Goal: Task Accomplishment & Management: Manage account settings

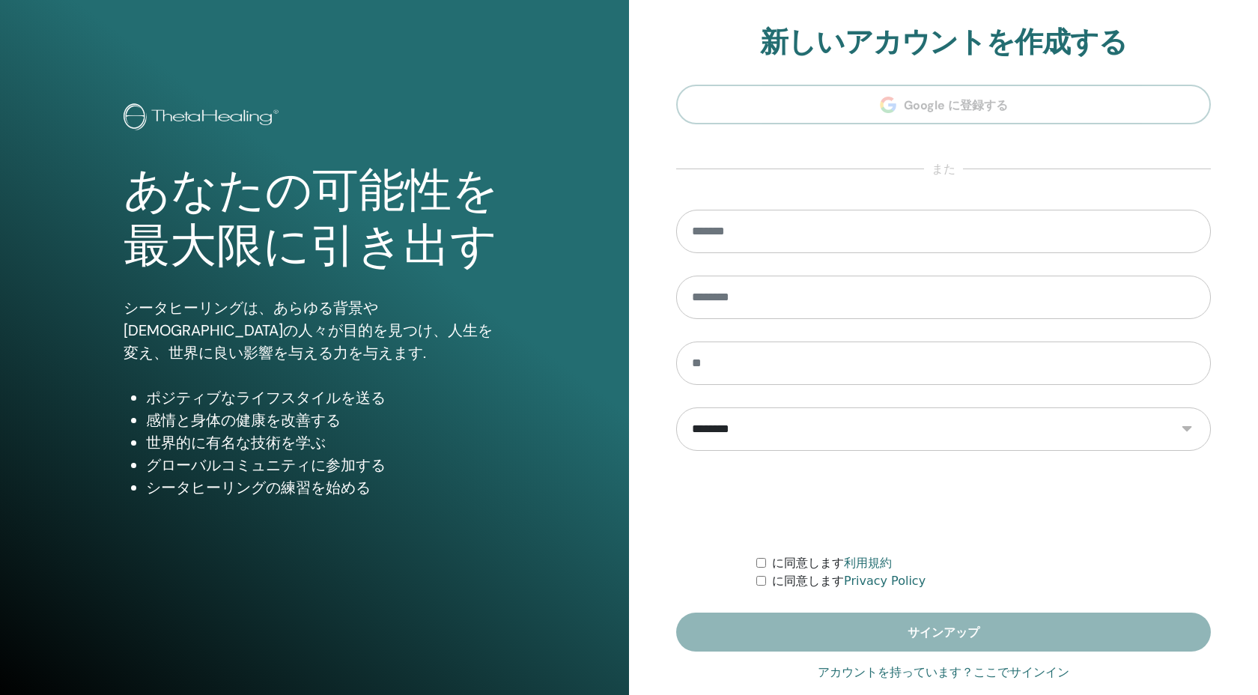
type input "**********"
click at [1018, 675] on link "アカウントを持っています？ここでサインイン" at bounding box center [944, 673] width 252 height 18
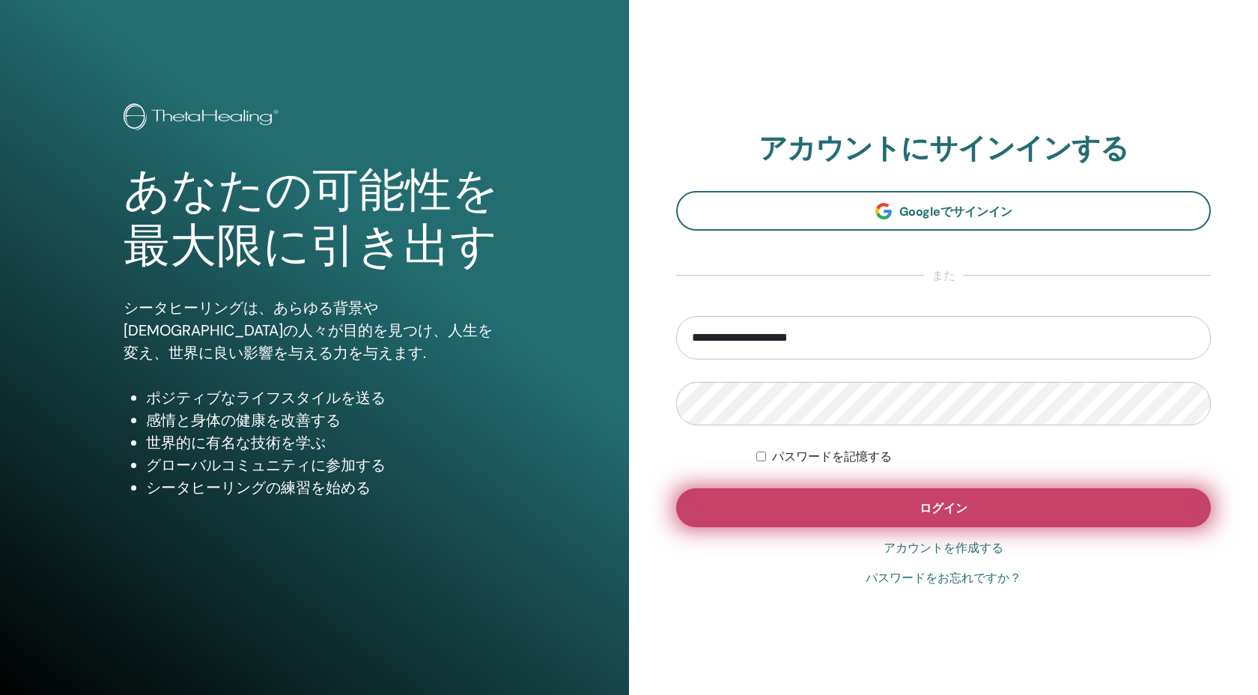
click at [959, 497] on button "ログイン" at bounding box center [943, 507] width 535 height 39
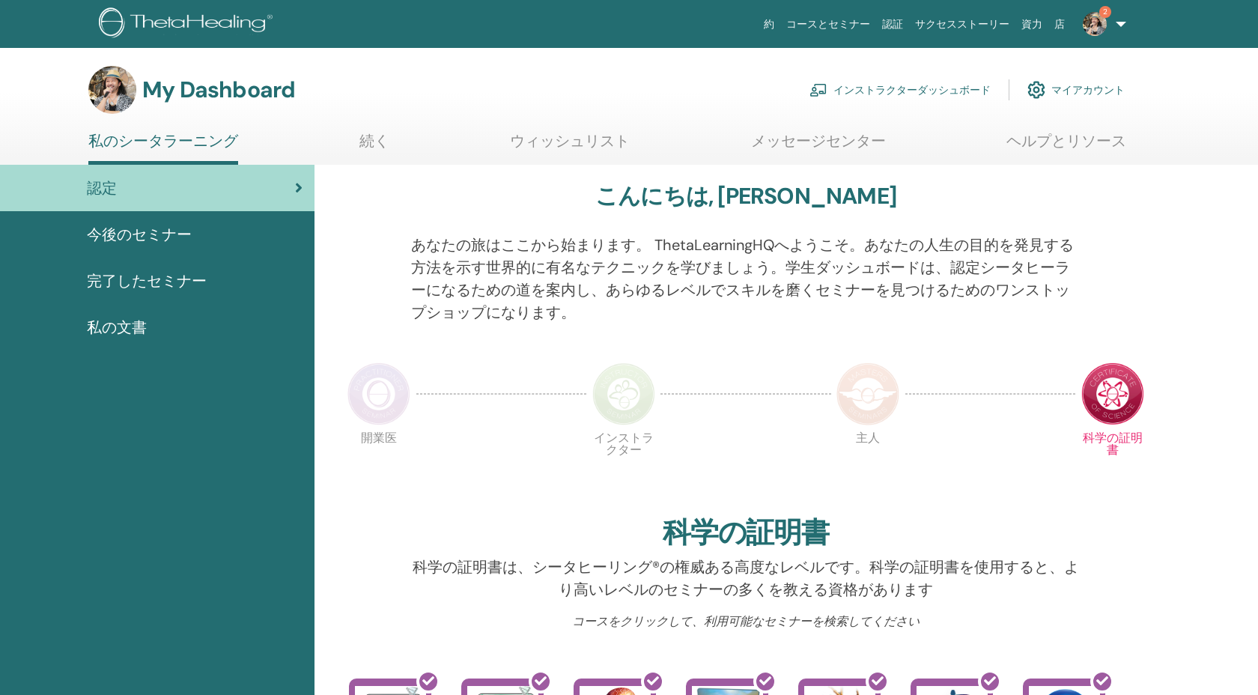
click at [869, 88] on link "インストラクターダッシュボード" at bounding box center [900, 89] width 181 height 33
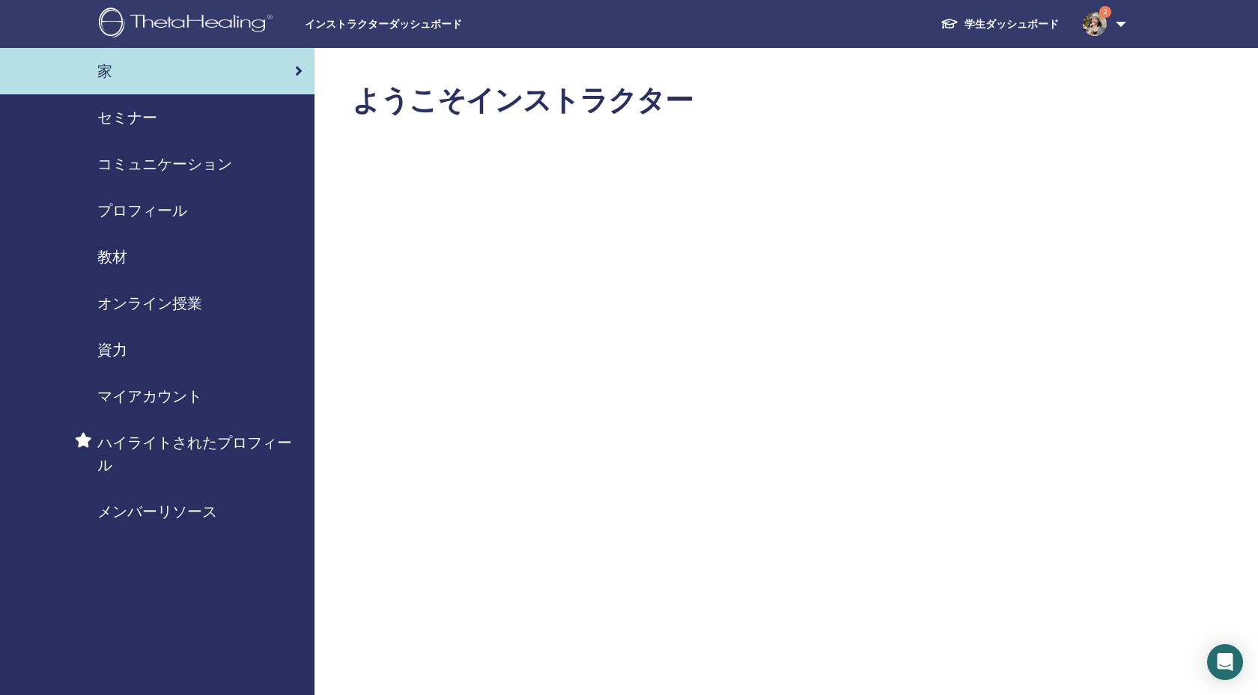
click at [142, 108] on span "セミナー" at bounding box center [127, 117] width 60 height 22
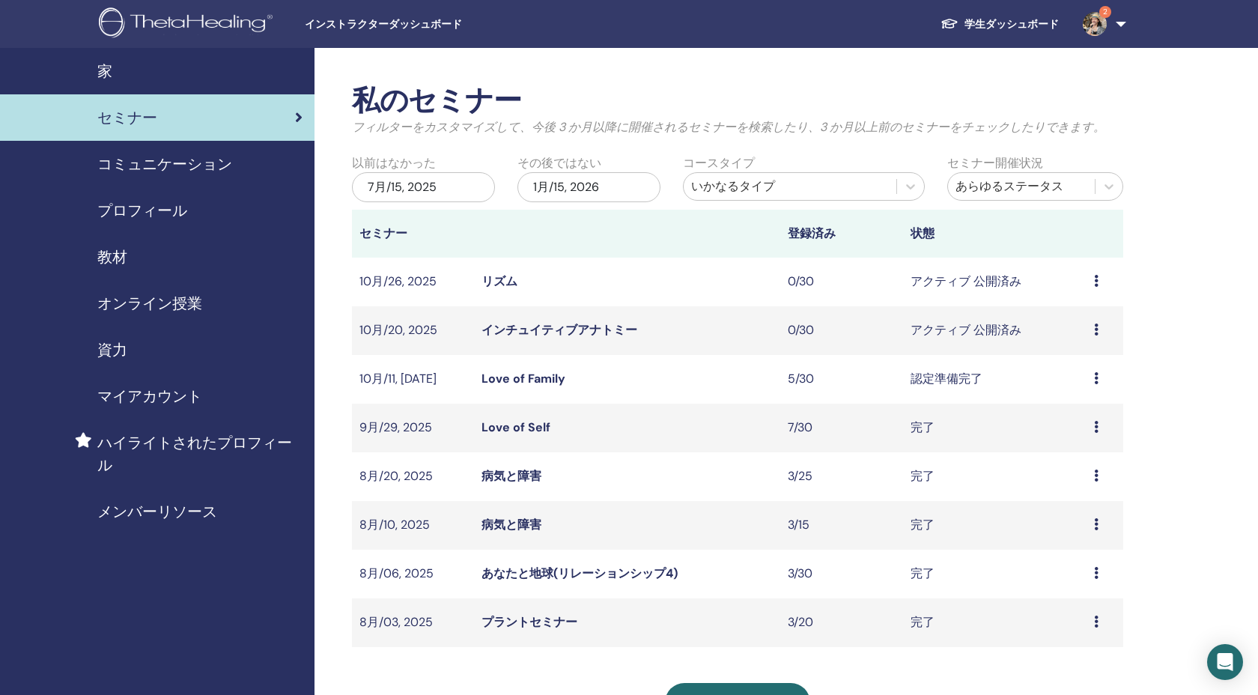
click at [428, 185] on div "7月/15, 2025" at bounding box center [423, 187] width 143 height 30
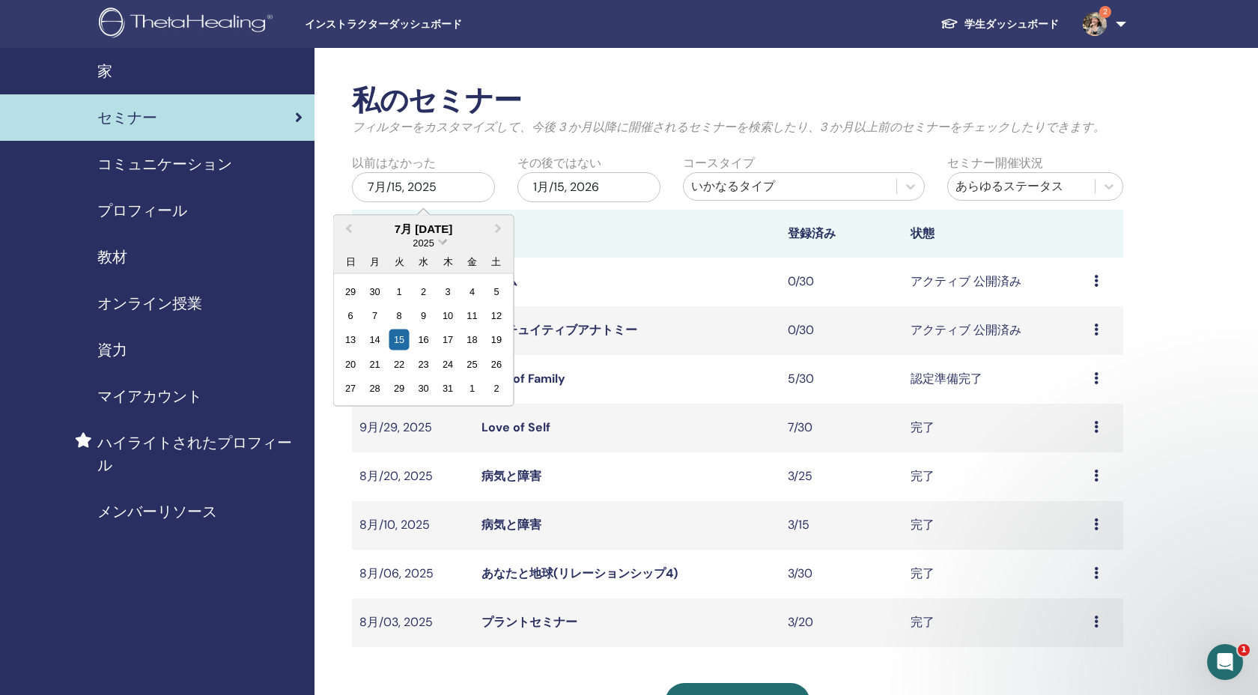
click at [443, 243] on span "Choose Date" at bounding box center [443, 240] width 10 height 10
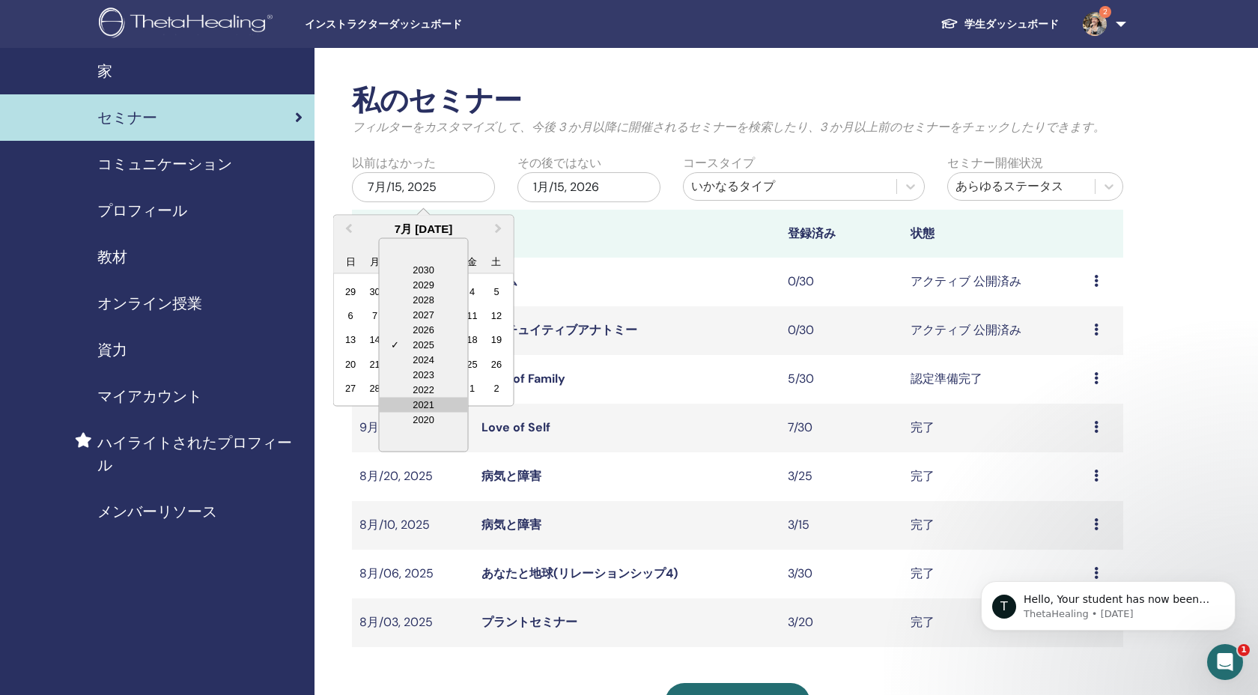
click at [422, 401] on div "2021" at bounding box center [424, 404] width 88 height 15
click at [349, 226] on span "Previous Month" at bounding box center [349, 228] width 0 height 16
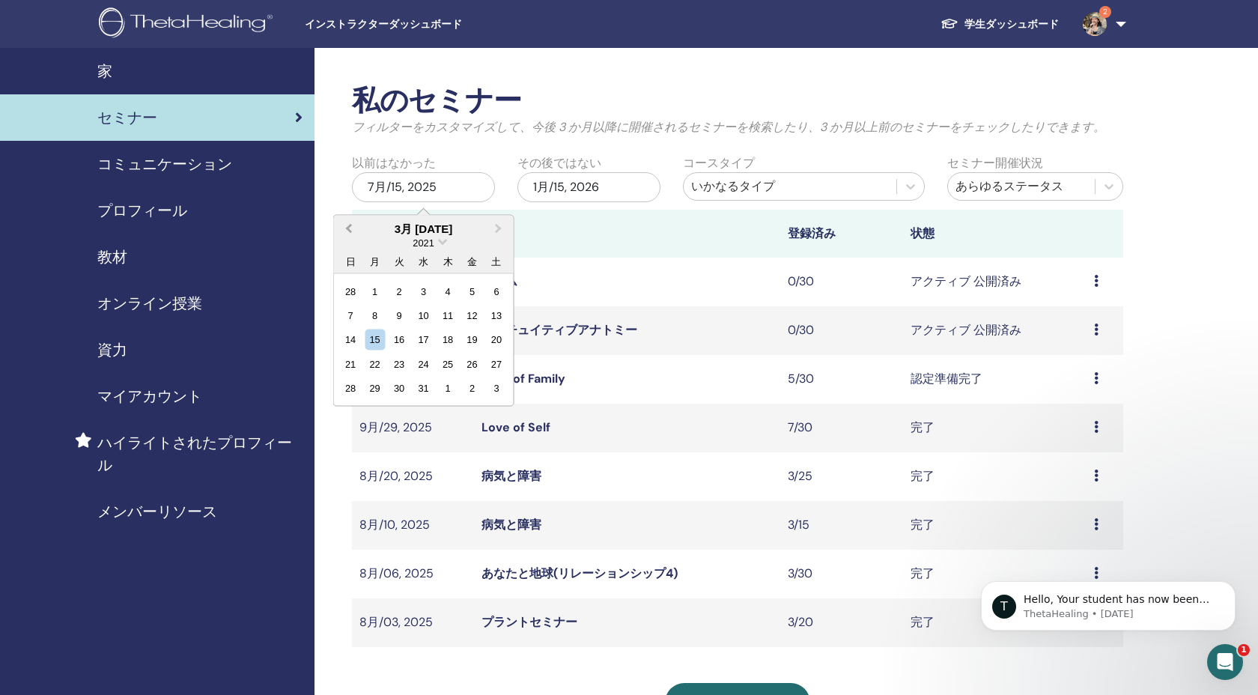
click at [349, 226] on span "Previous Month" at bounding box center [349, 228] width 0 height 16
click at [373, 300] on div "1" at bounding box center [375, 291] width 20 height 20
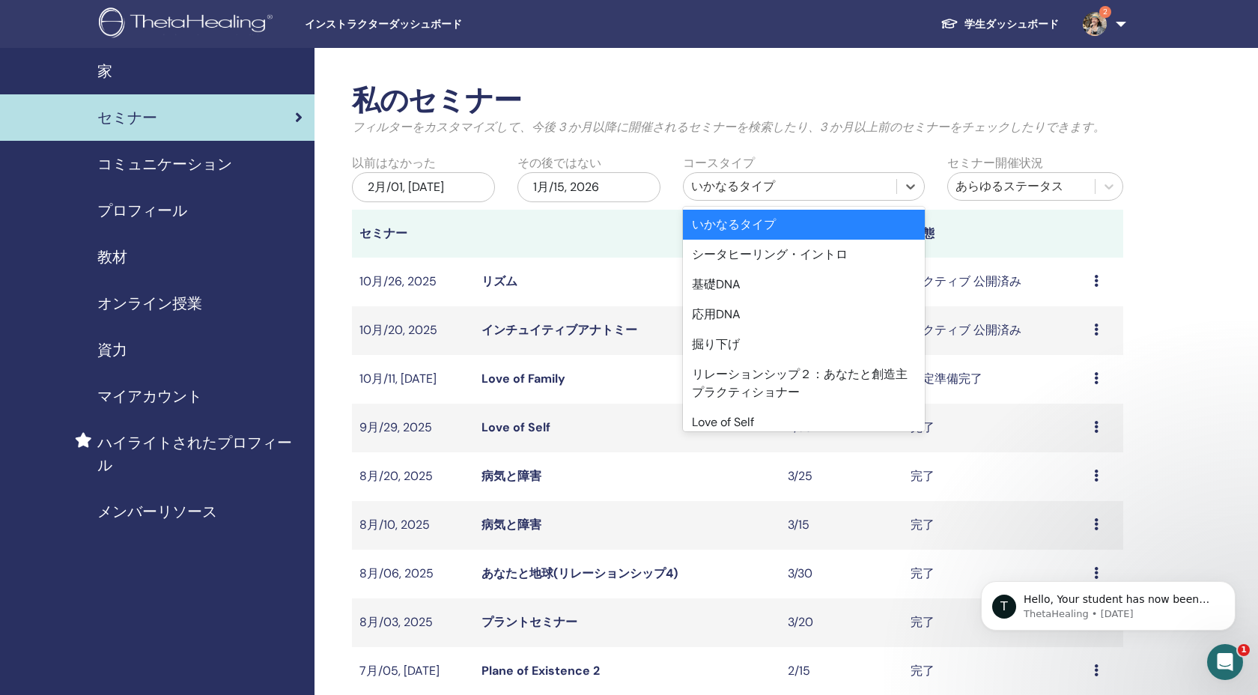
click at [786, 195] on div "いかなるタイプ" at bounding box center [790, 186] width 213 height 24
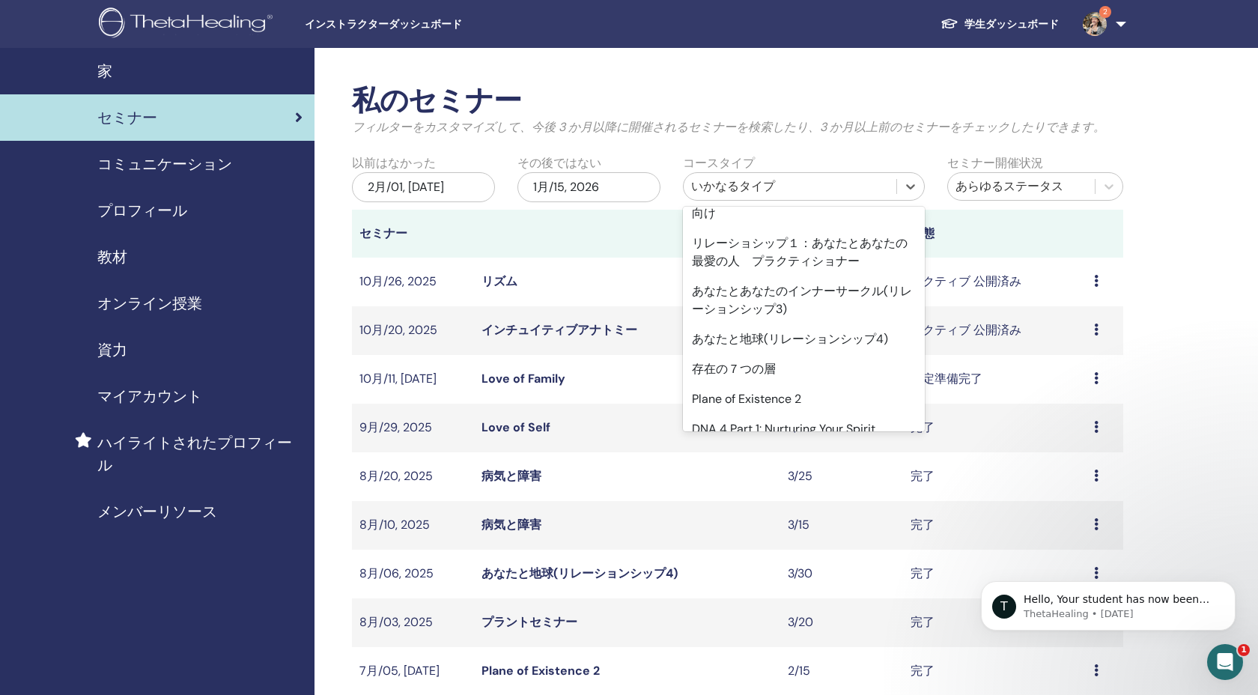
scroll to position [434, 0]
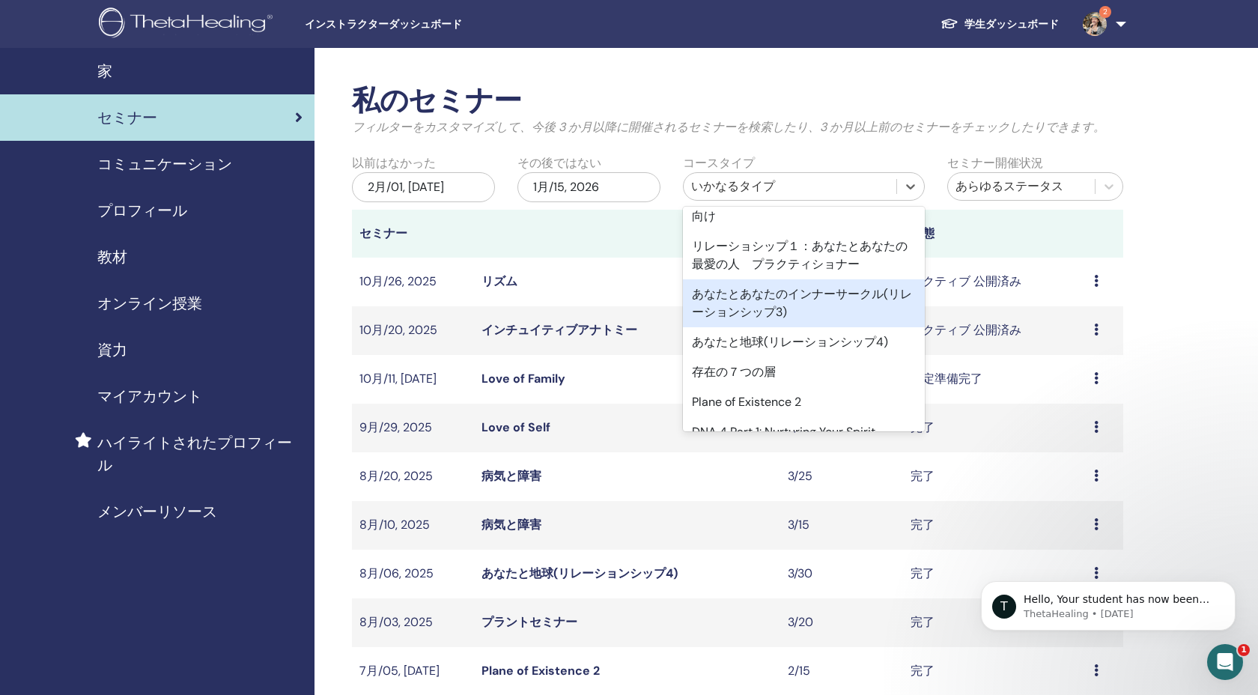
click at [794, 306] on div "あなたとあなたのインナーサークル(リレーションシップ3)" at bounding box center [804, 303] width 242 height 48
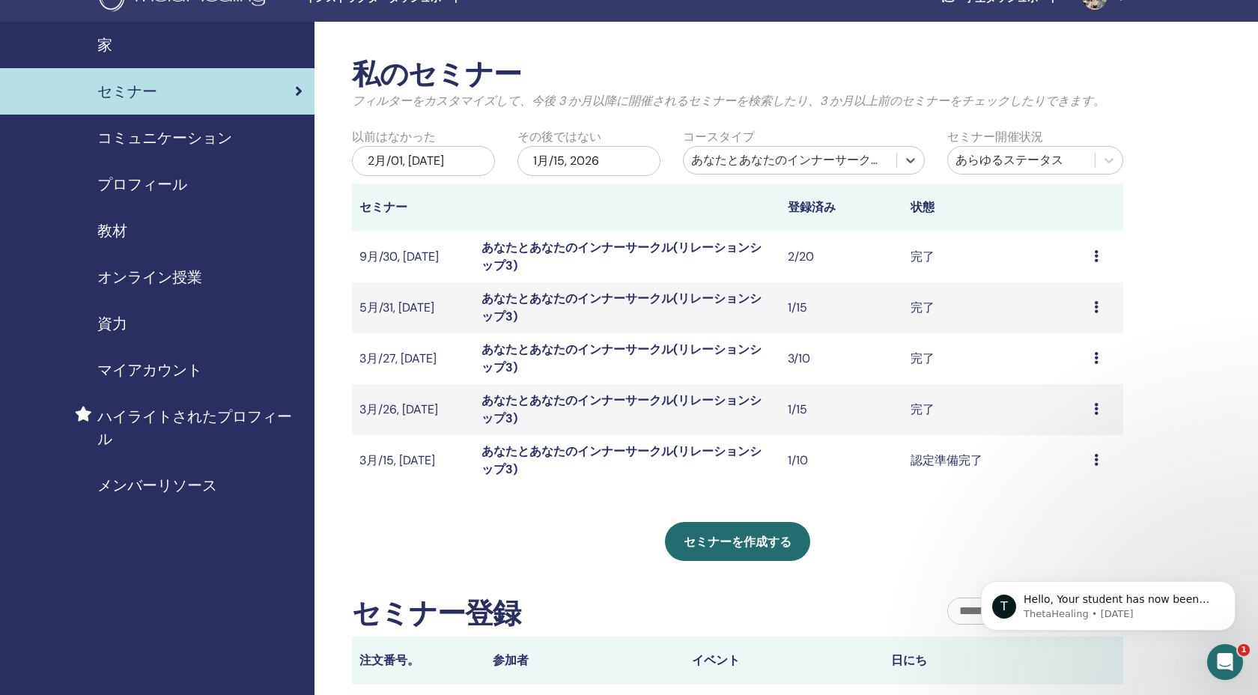
scroll to position [0, 0]
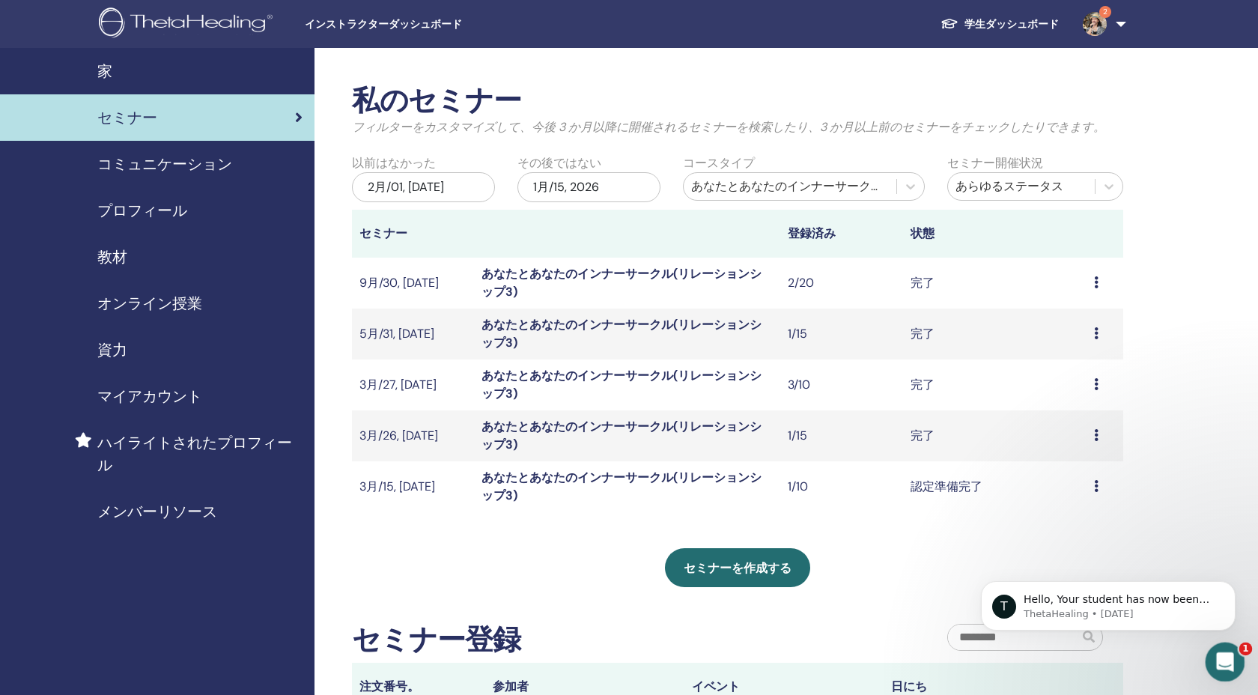
click at [1214, 663] on icon "Intercom Messengerを開く" at bounding box center [1223, 660] width 25 height 25
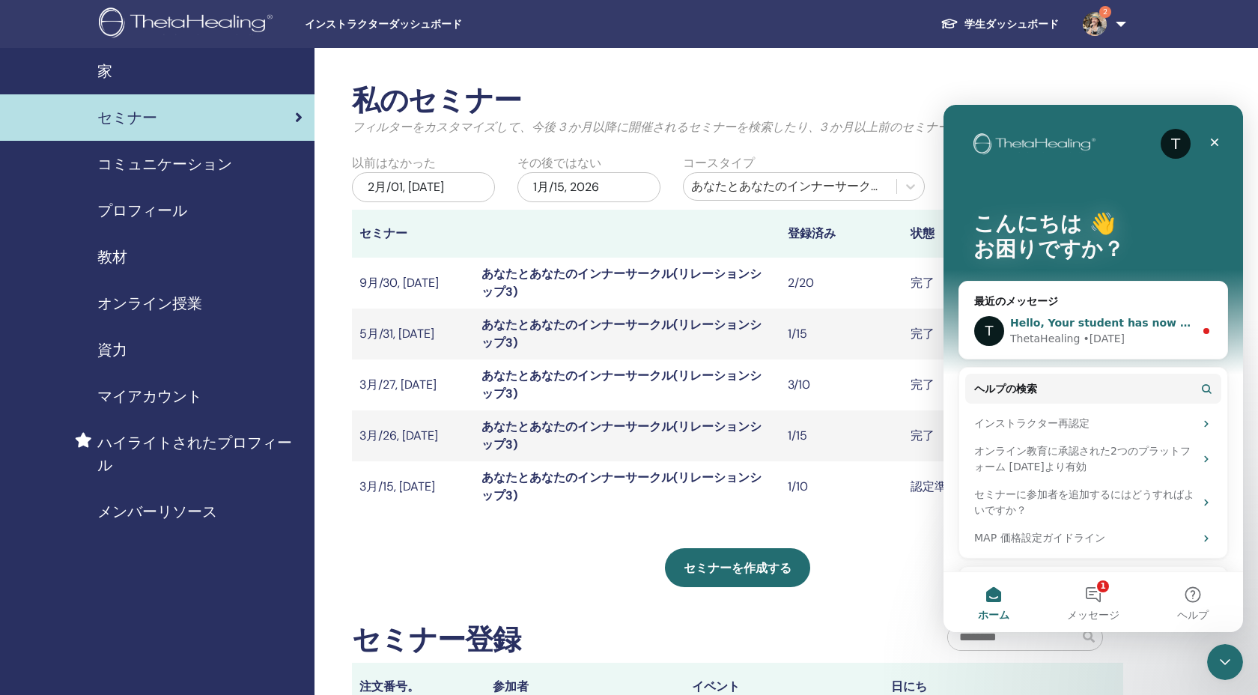
click at [1112, 341] on div "ThetaHealing • 1日前" at bounding box center [1102, 339] width 184 height 16
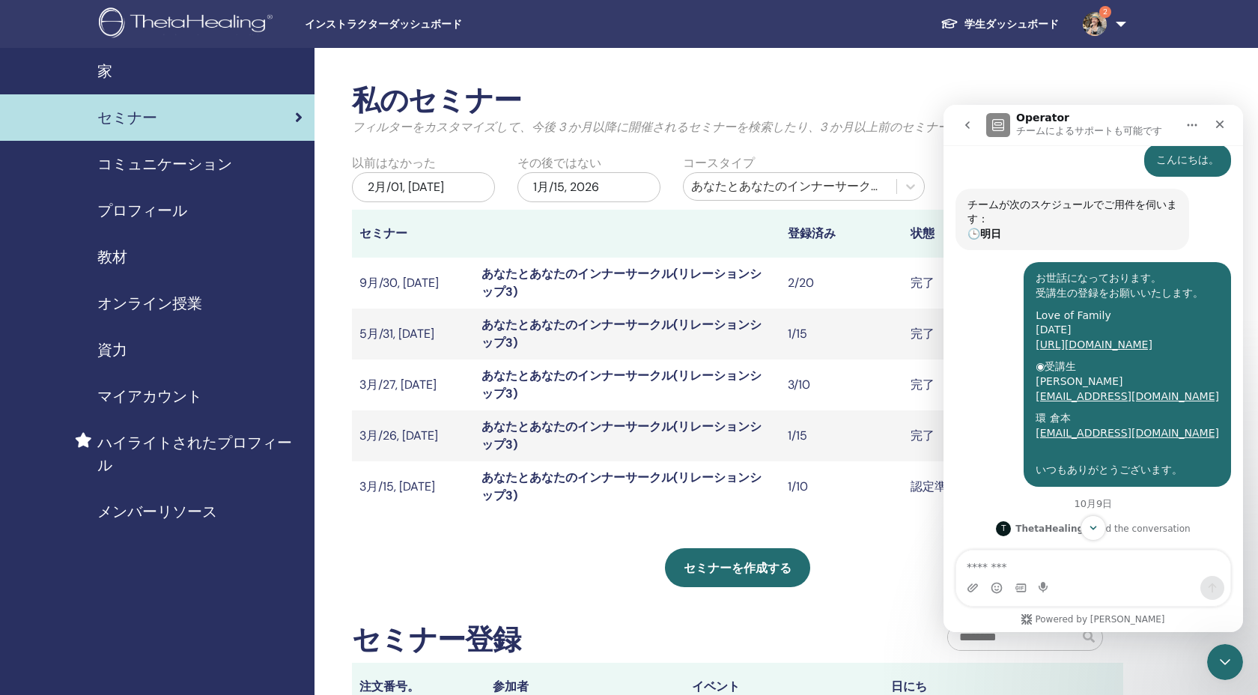
scroll to position [652, 0]
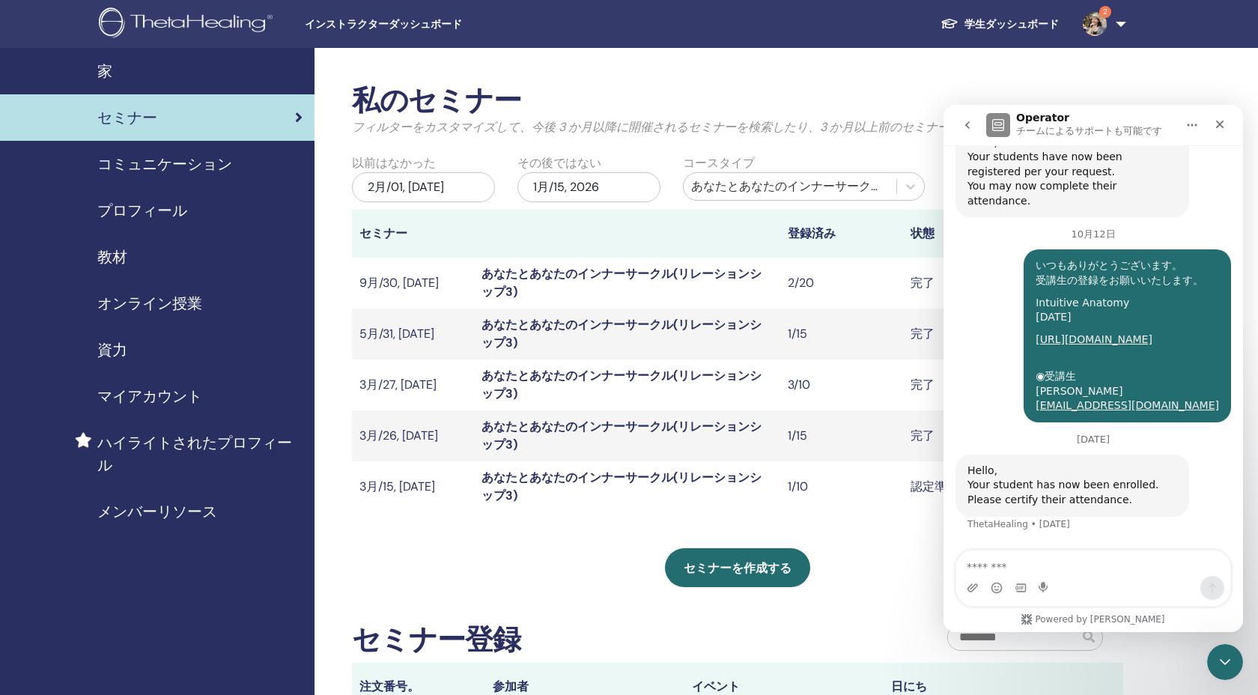
click at [520, 550] on div "セミナーを作成する" at bounding box center [737, 567] width 771 height 39
click at [964, 128] on icon "go back" at bounding box center [968, 125] width 12 height 12
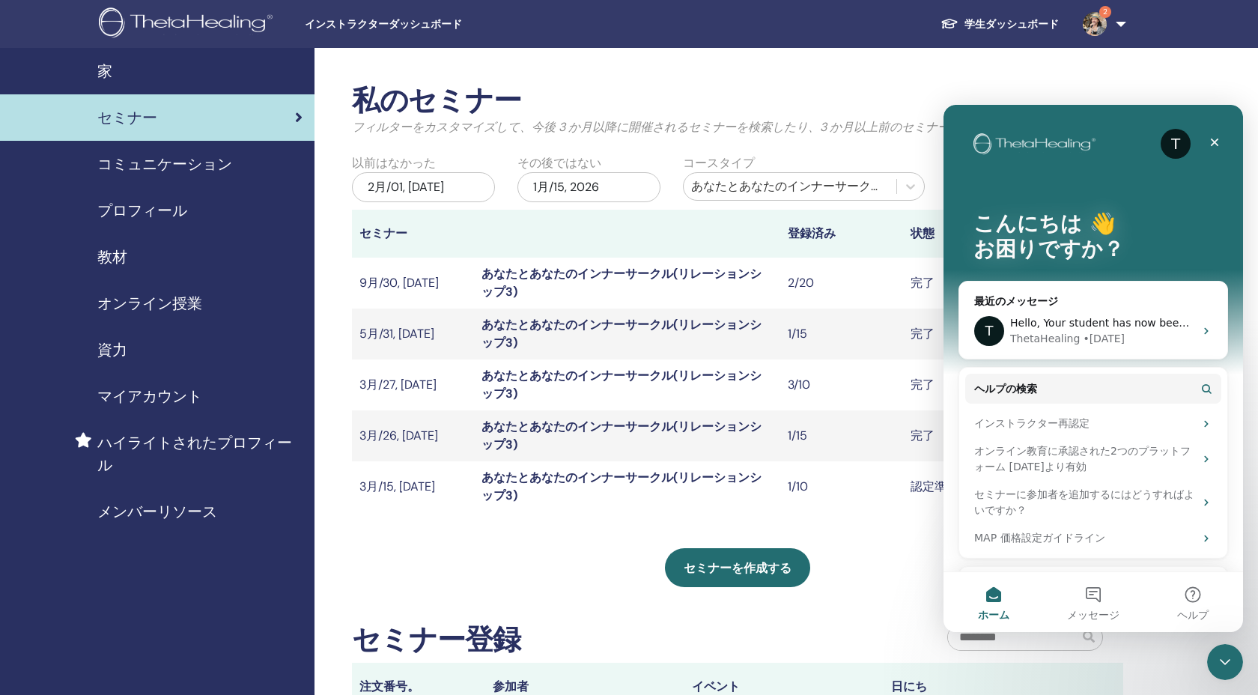
click at [937, 84] on h2 "私のセミナー" at bounding box center [737, 101] width 771 height 34
click at [547, 268] on link "あなたとあなたのインナーサークル(リレーションシップ3)" at bounding box center [622, 283] width 280 height 34
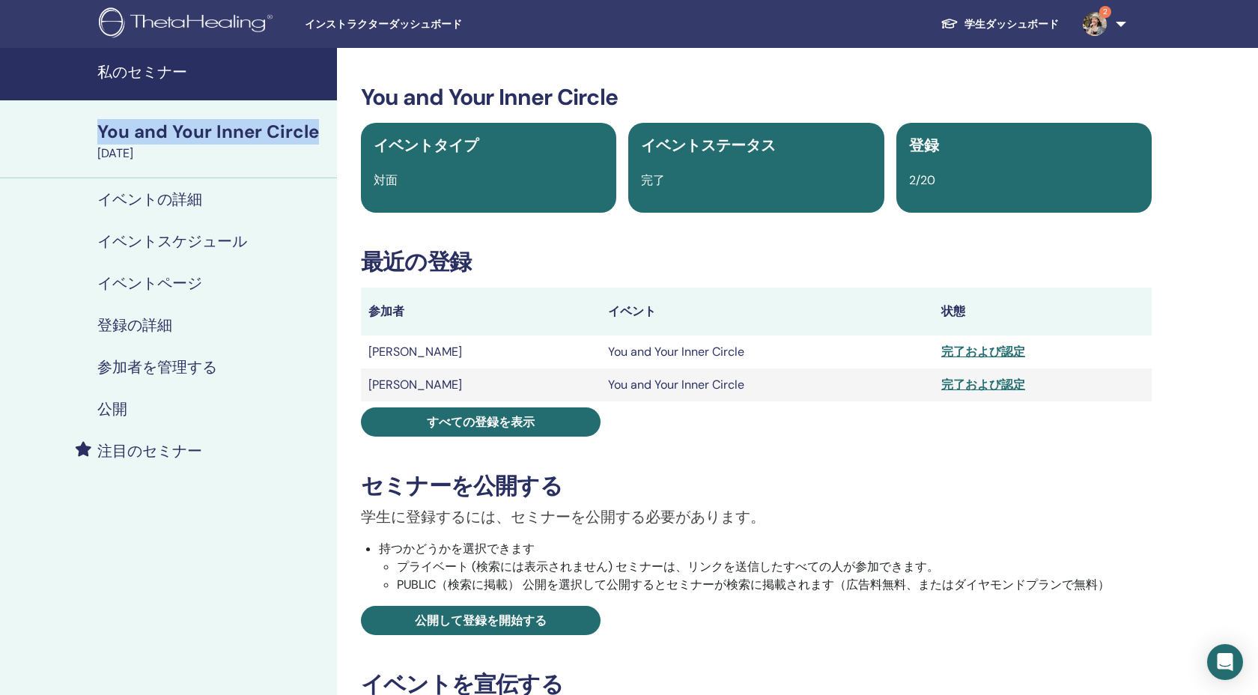
drag, startPoint x: 20, startPoint y: 115, endPoint x: 323, endPoint y: 127, distance: 302.8
click at [323, 127] on div "You and Your Inner Circle [DATE]" at bounding box center [168, 139] width 337 height 78
copy div "You and Your Inner Circle"
click at [134, 55] on link "私のセミナー" at bounding box center [168, 74] width 337 height 52
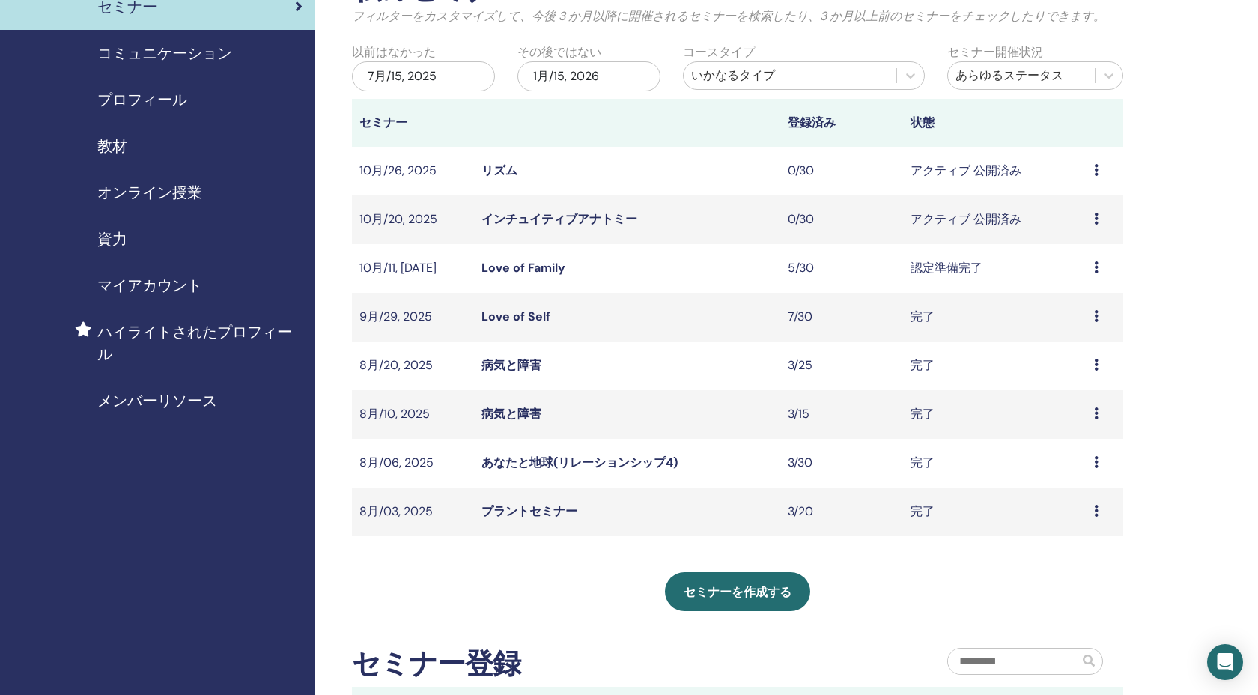
scroll to position [168, 0]
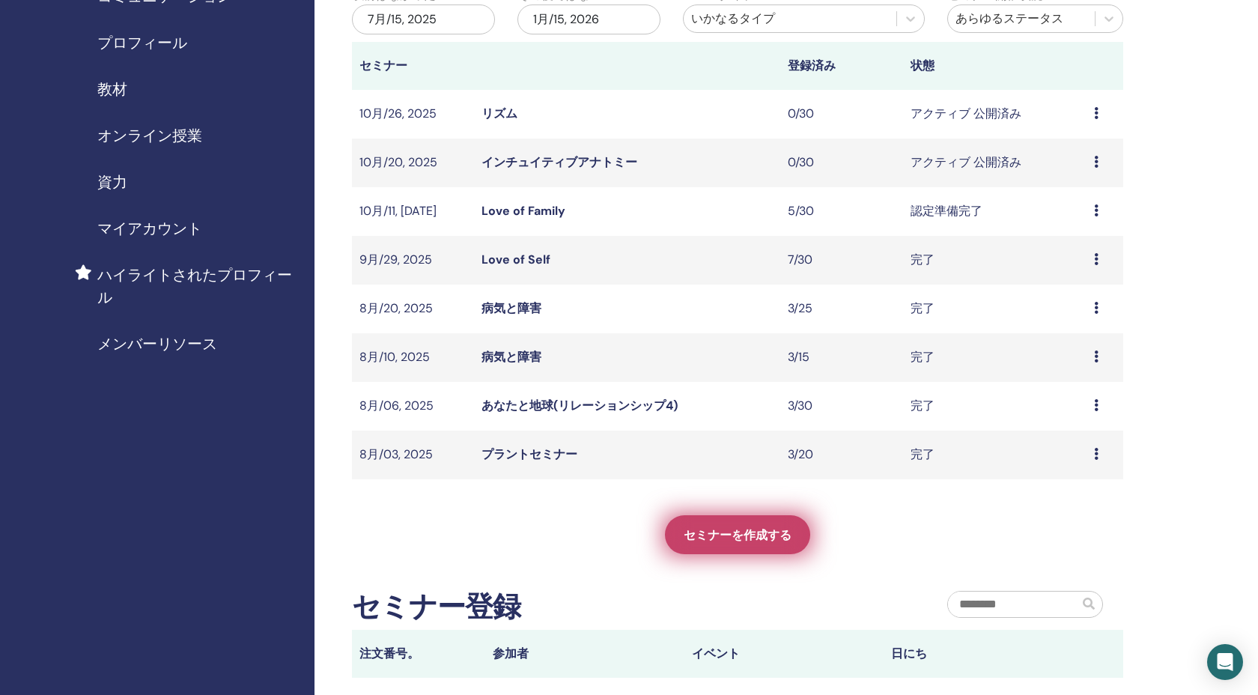
click at [723, 538] on span "セミナーを作成する" at bounding box center [738, 535] width 108 height 16
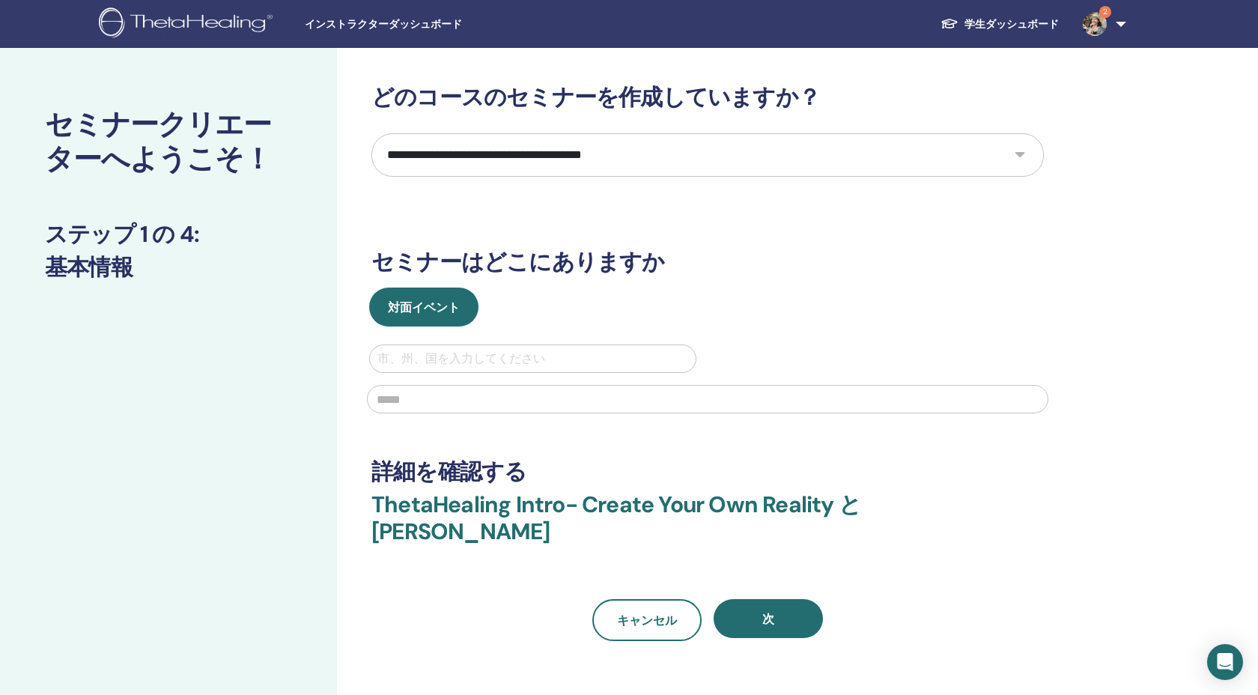
click at [539, 149] on select "**********" at bounding box center [707, 154] width 673 height 43
select select "****"
click at [371, 133] on select "**********" at bounding box center [707, 154] width 673 height 43
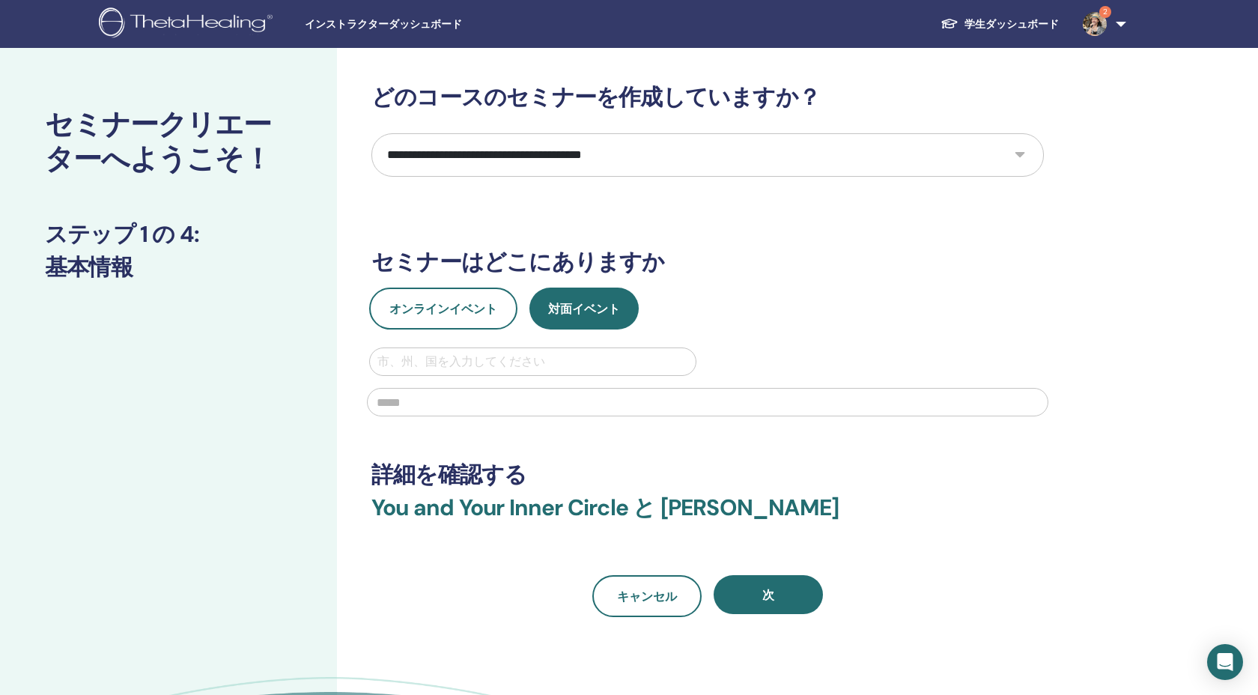
click at [488, 361] on div at bounding box center [532, 361] width 311 height 21
type input "**********"
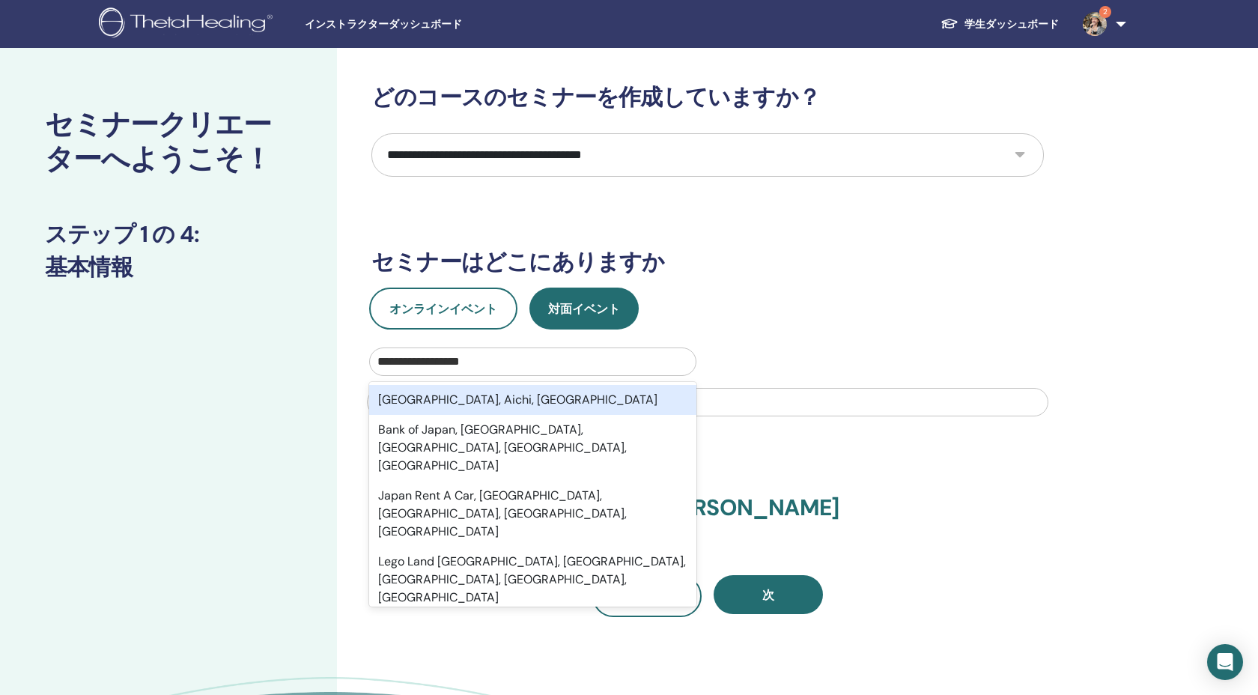
click at [501, 399] on div "Nagoya, Aichi, JPN" at bounding box center [532, 400] width 327 height 30
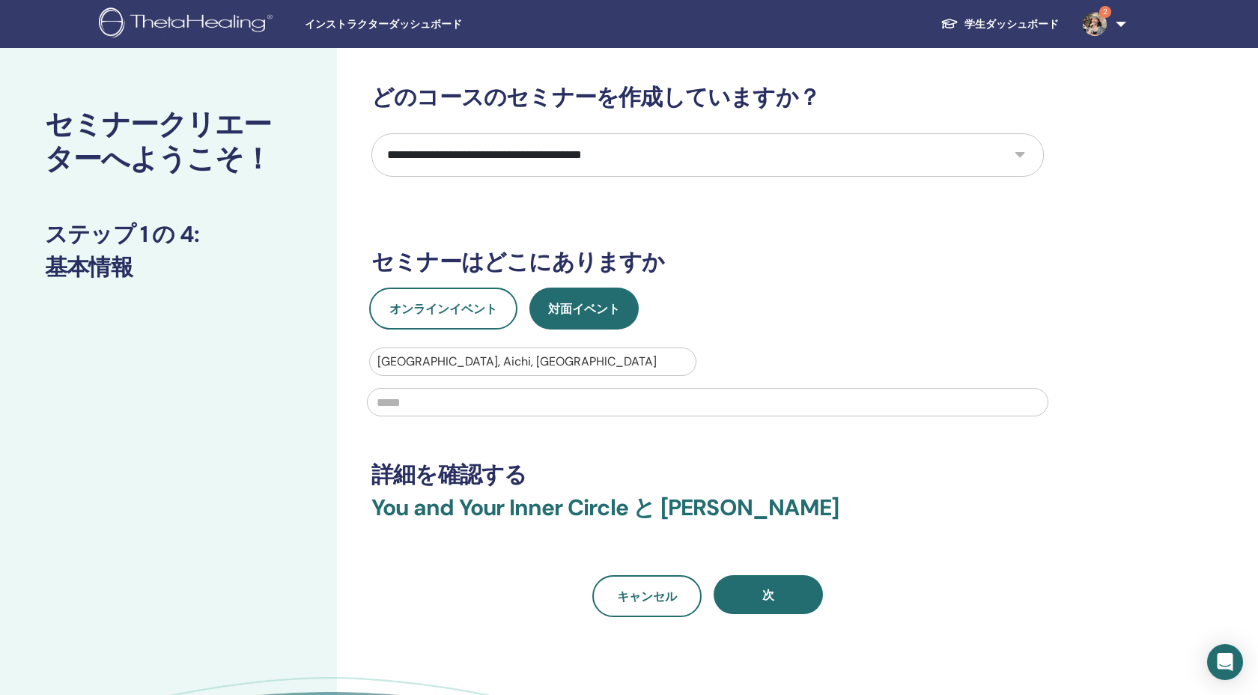
click at [501, 399] on input "text" at bounding box center [707, 402] width 681 height 28
type input "*********"
click at [771, 605] on button "次" at bounding box center [768, 594] width 109 height 39
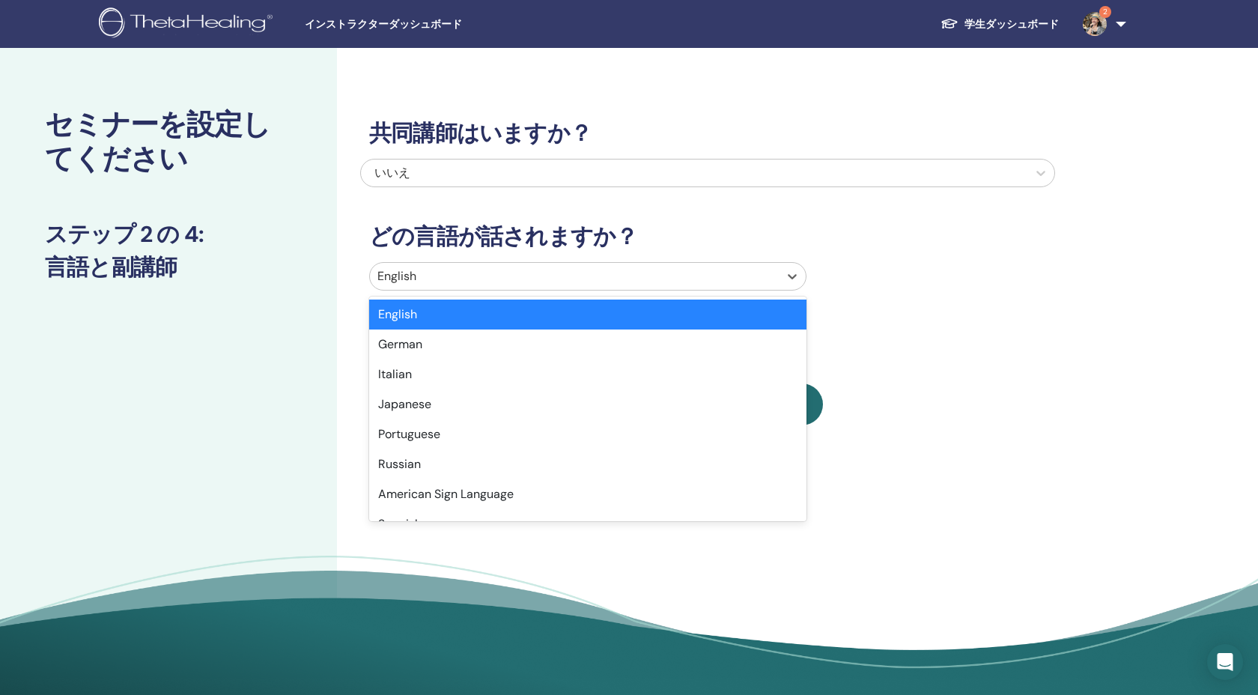
click at [511, 266] on div at bounding box center [574, 276] width 394 height 21
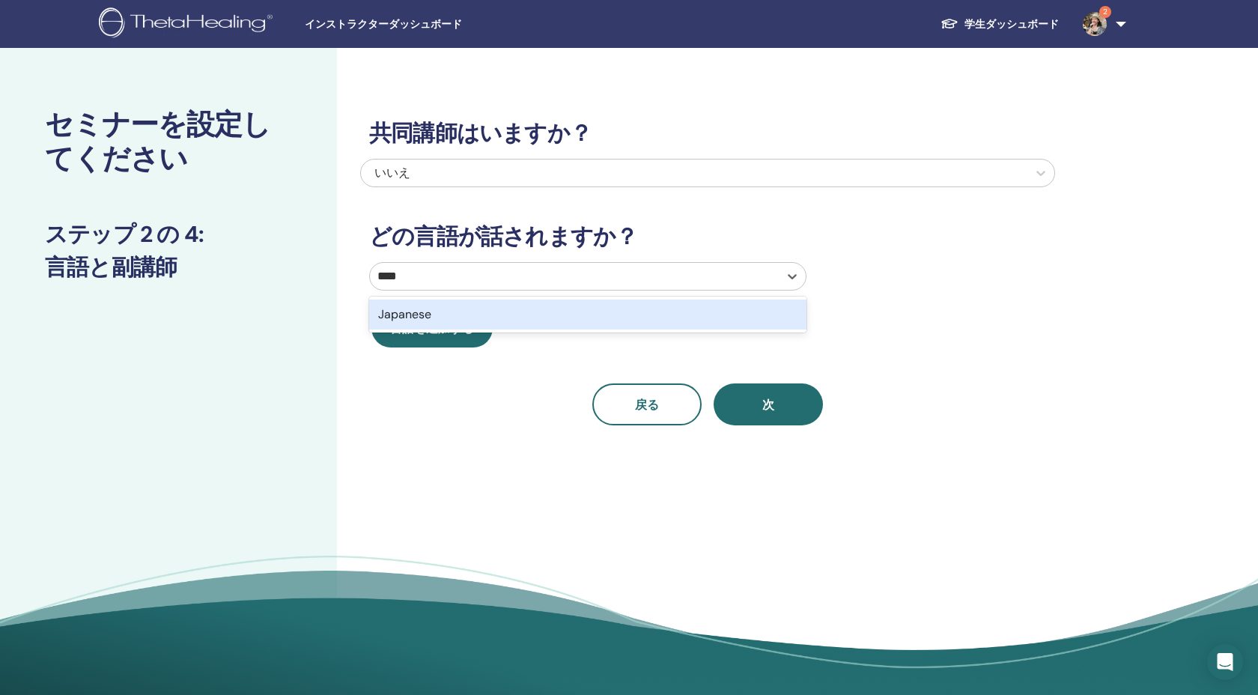
type input "*****"
click at [551, 316] on div "Japanese" at bounding box center [587, 315] width 437 height 30
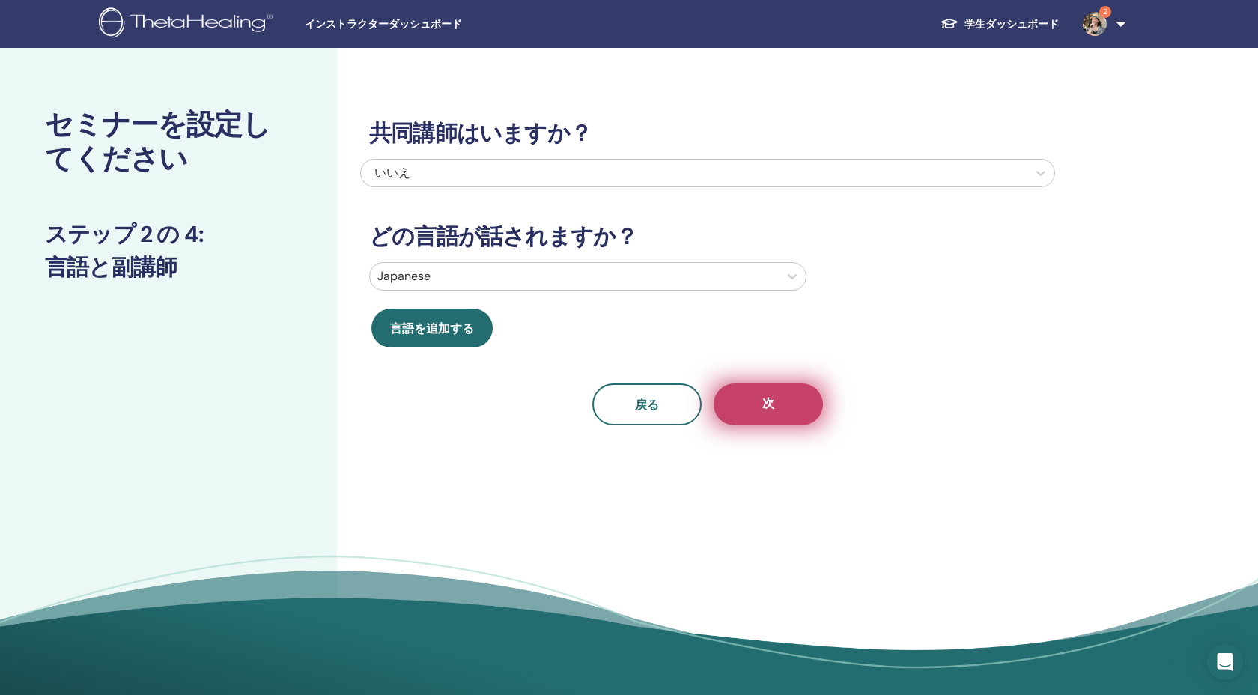
click at [793, 407] on button "次" at bounding box center [768, 404] width 109 height 42
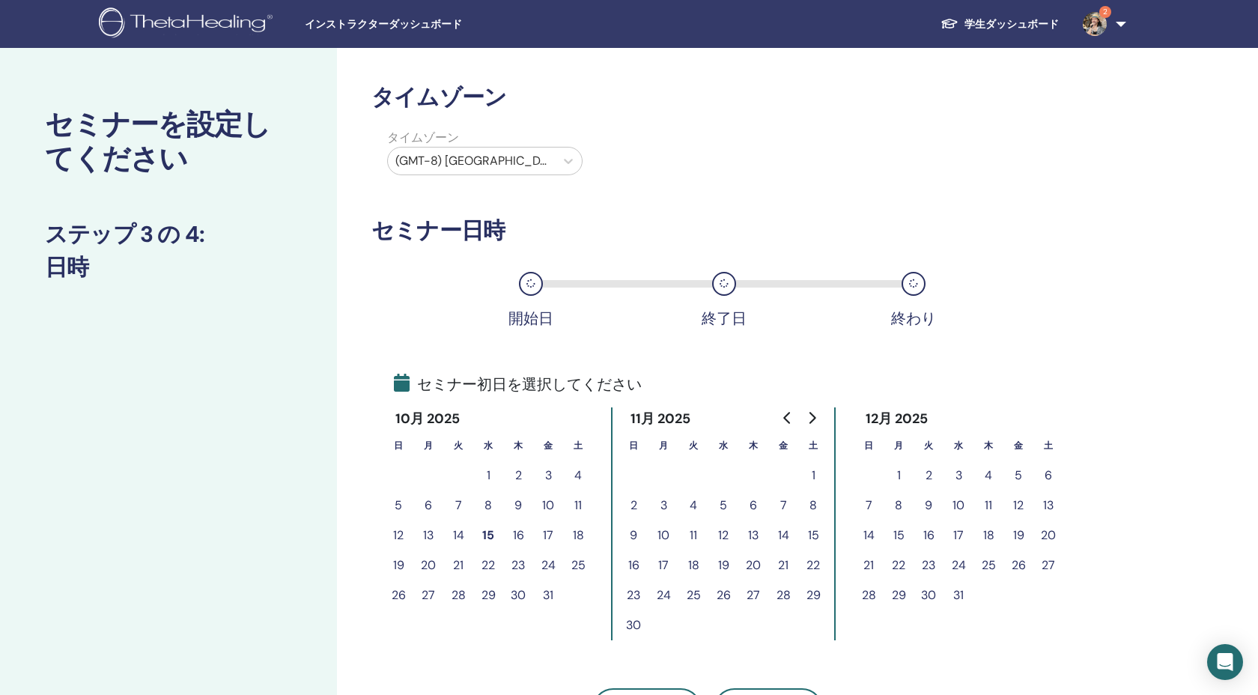
click at [456, 156] on div at bounding box center [471, 161] width 152 height 21
type input "*****"
click at [482, 199] on div "(GMT+9) Japan" at bounding box center [493, 205] width 213 height 30
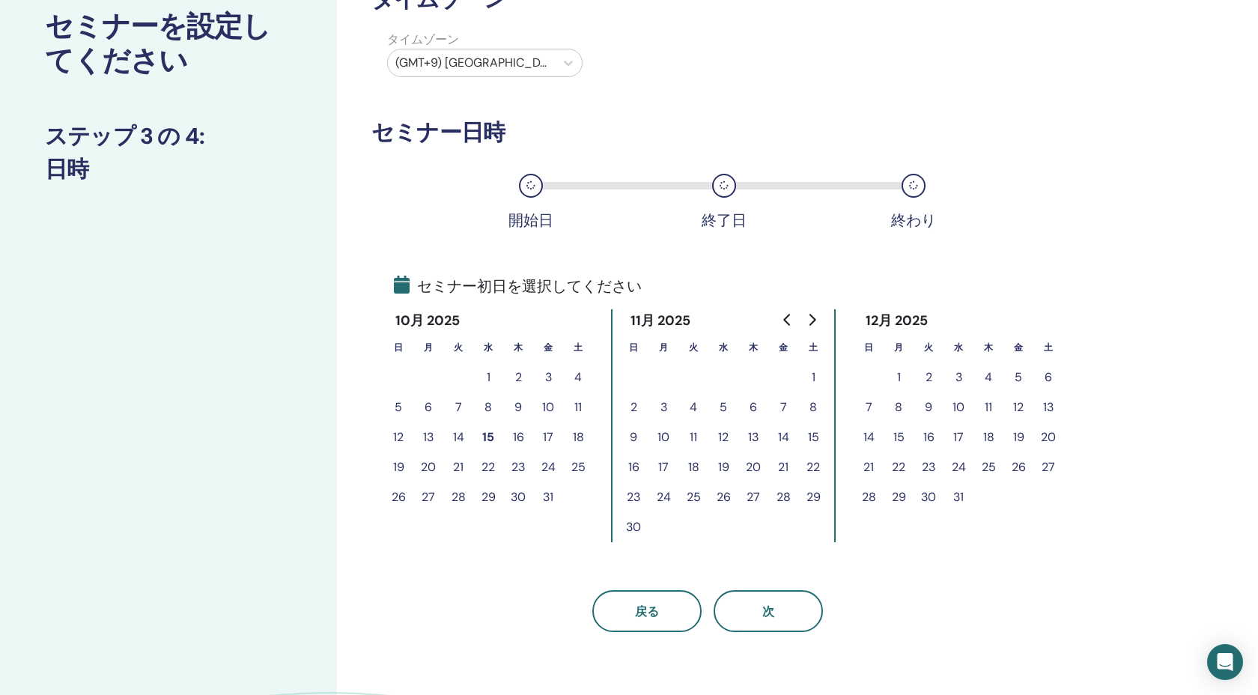
click at [782, 312] on button "Go to previous month" at bounding box center [788, 320] width 24 height 30
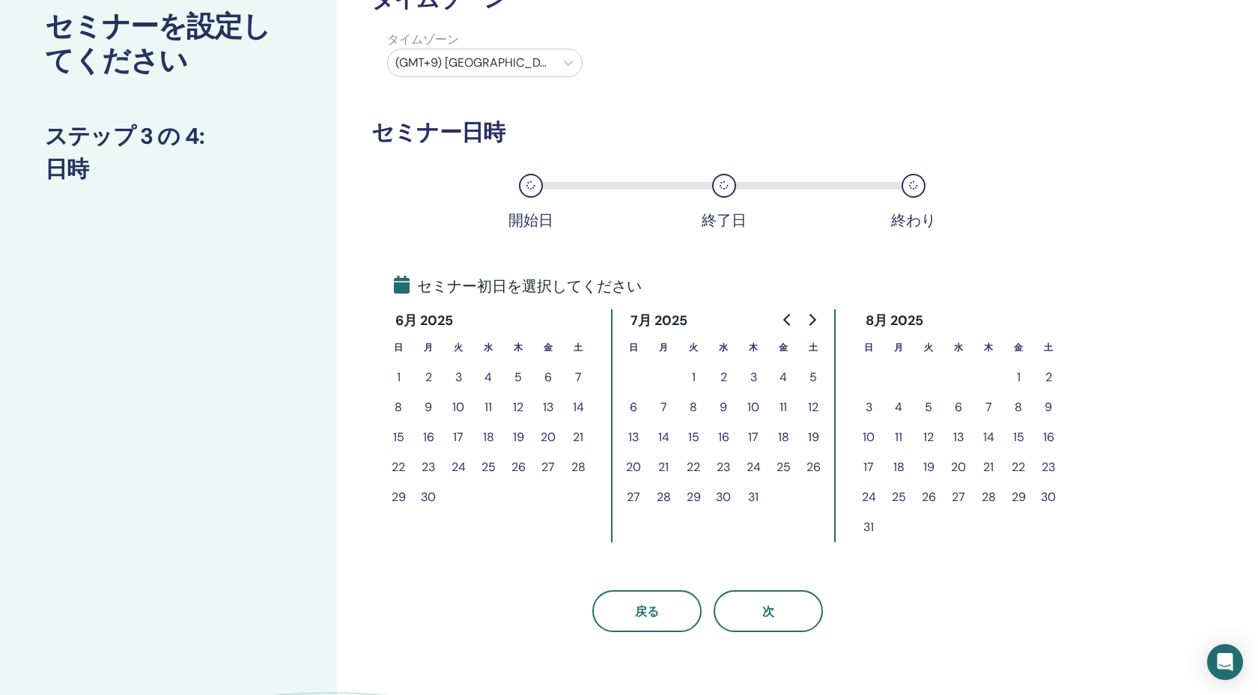
click at [782, 312] on button "Go to previous month" at bounding box center [788, 320] width 24 height 30
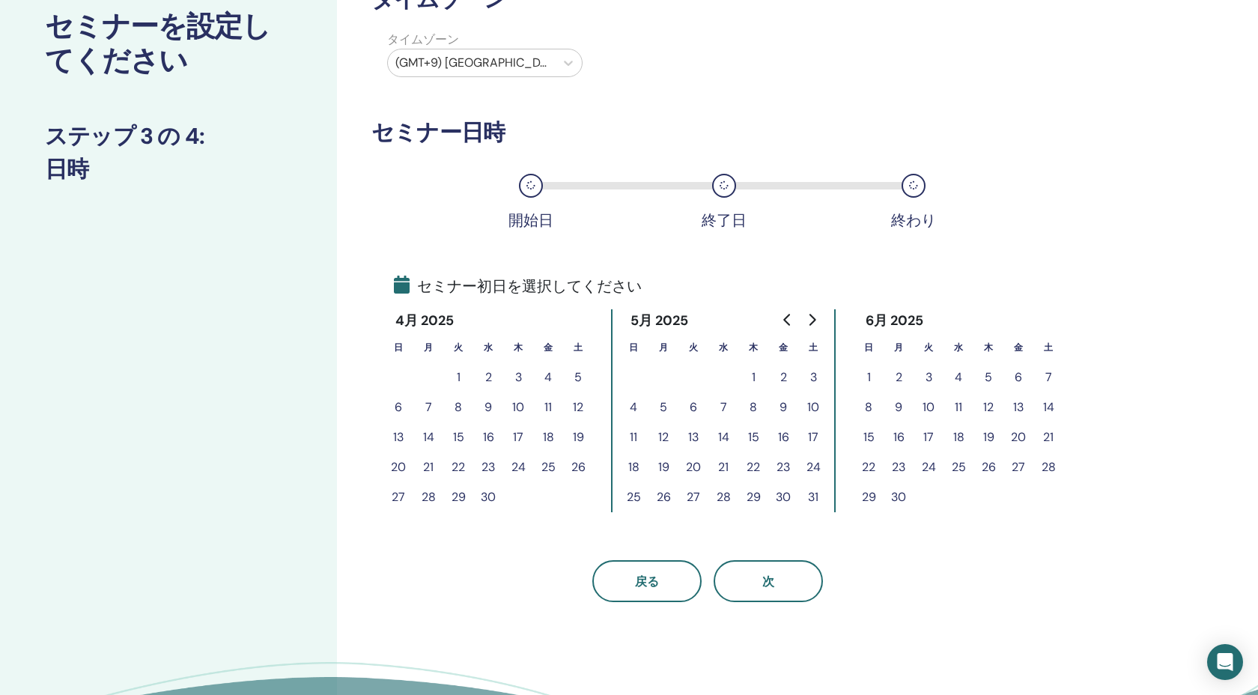
click at [782, 312] on button "Go to previous month" at bounding box center [788, 320] width 24 height 30
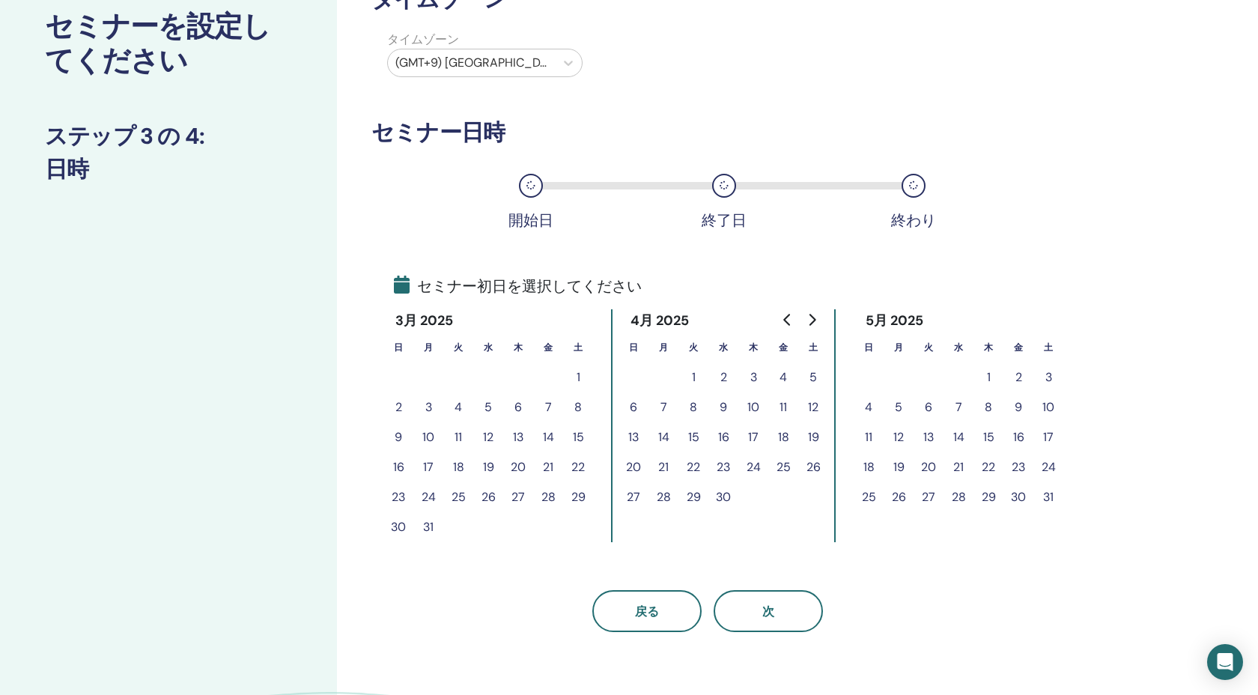
click at [782, 312] on button "Go to previous month" at bounding box center [788, 320] width 24 height 30
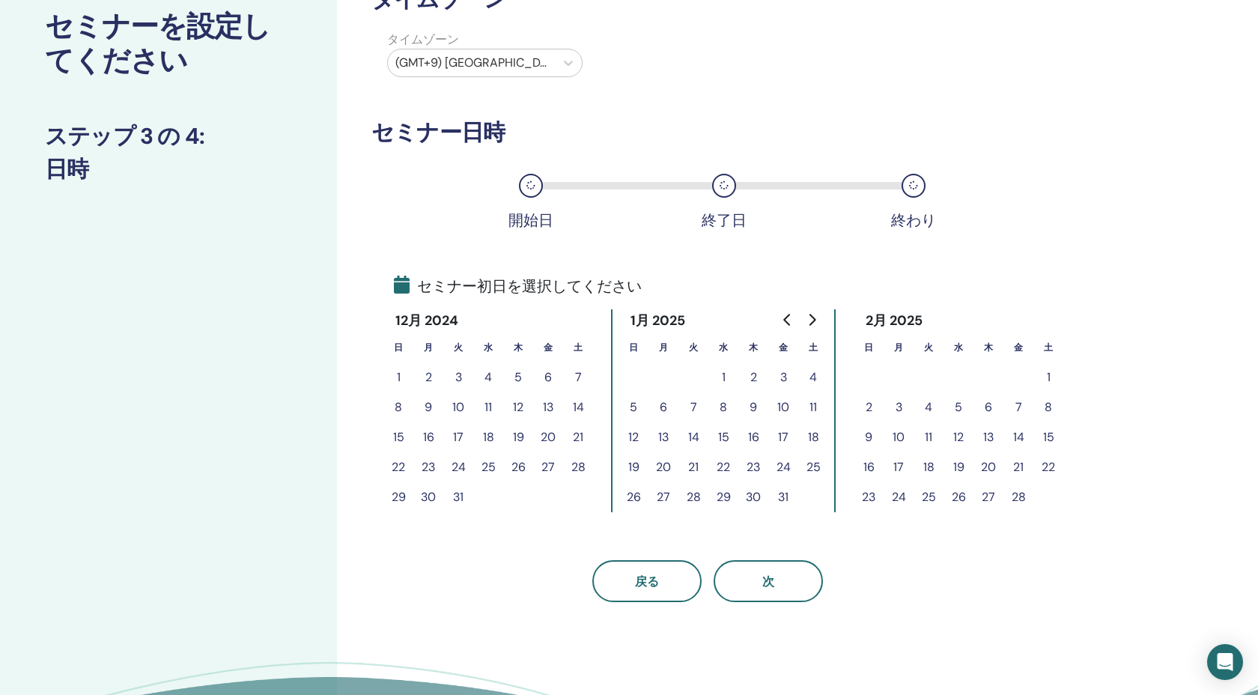
click at [782, 312] on button "Go to previous month" at bounding box center [788, 320] width 24 height 30
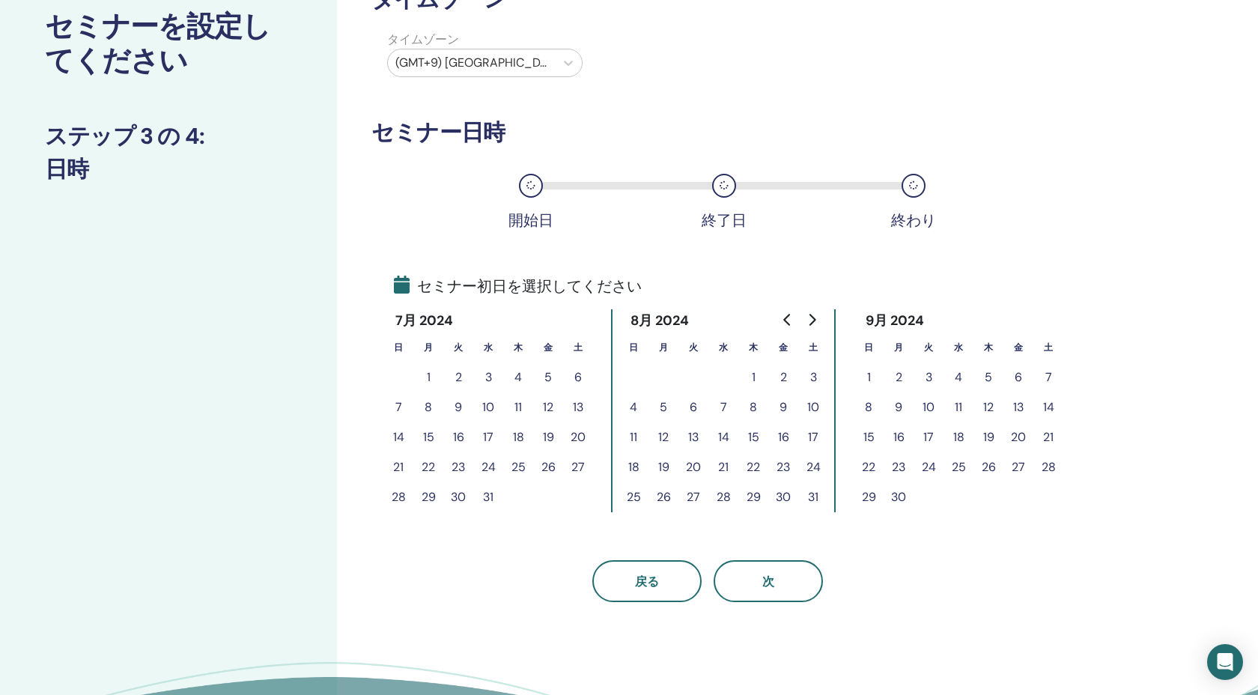
click at [782, 312] on button "Go to previous month" at bounding box center [788, 320] width 24 height 30
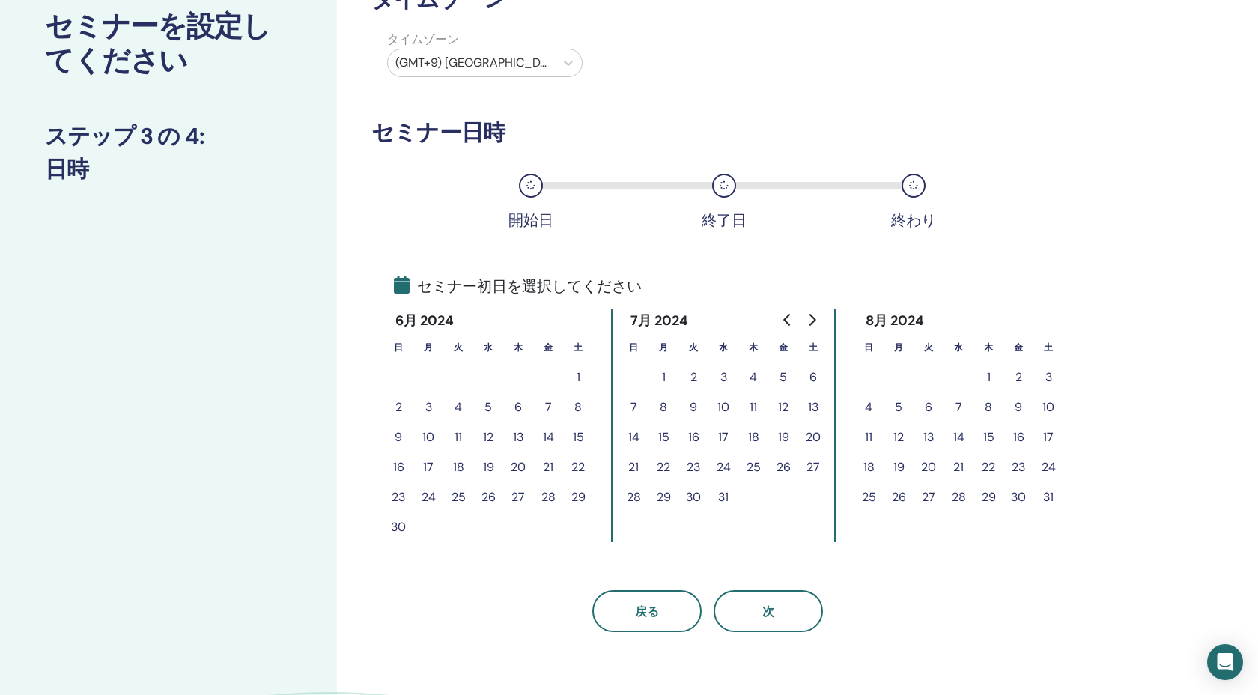
click at [782, 312] on button "Go to previous month" at bounding box center [788, 320] width 24 height 30
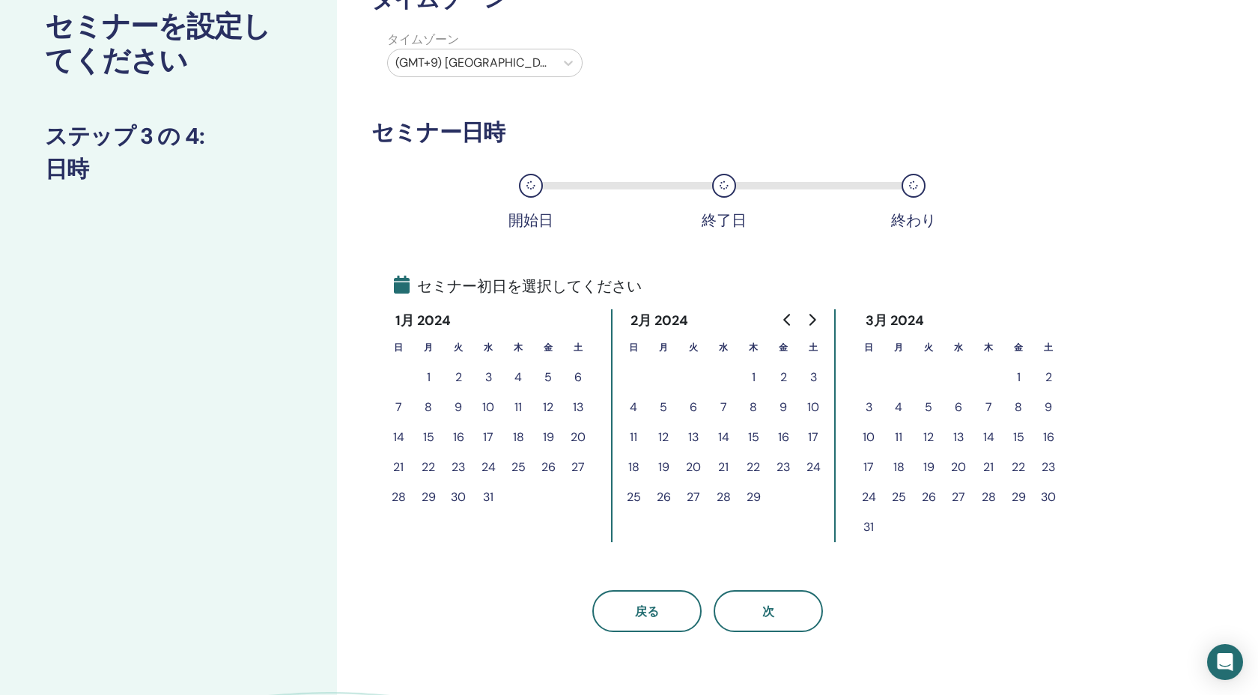
click at [782, 312] on button "Go to previous month" at bounding box center [788, 320] width 24 height 30
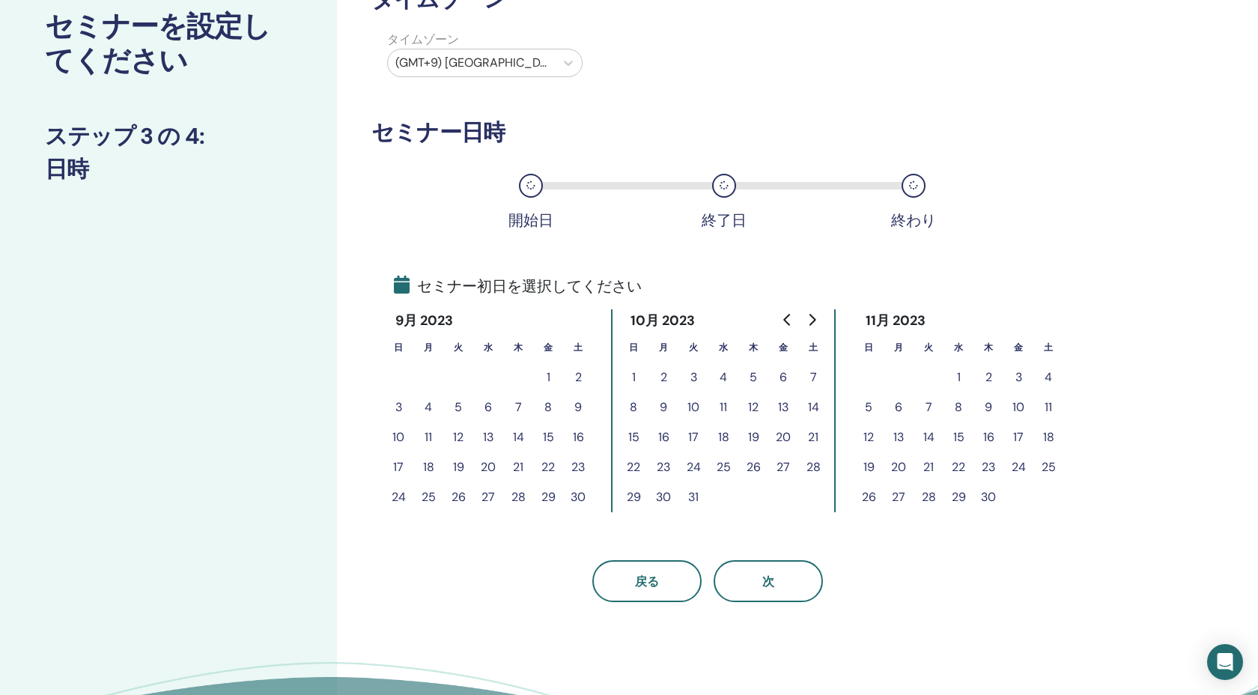
click at [782, 312] on button "Go to previous month" at bounding box center [788, 320] width 24 height 30
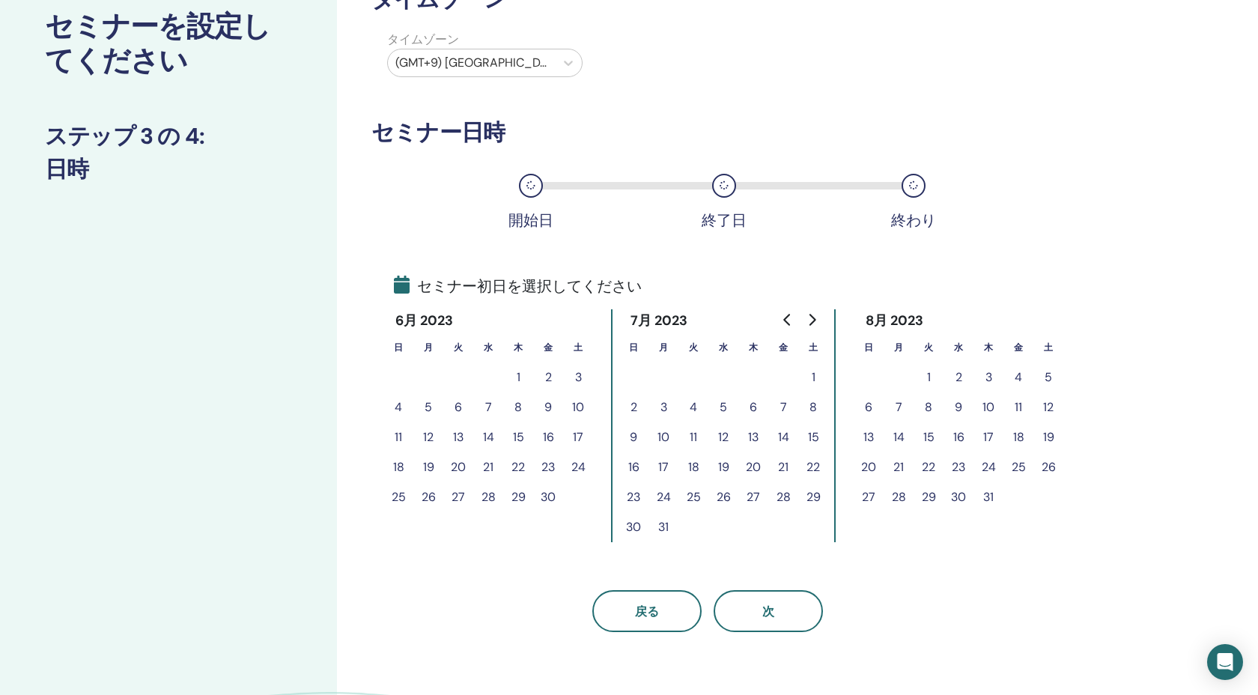
click at [782, 312] on button "Go to previous month" at bounding box center [788, 320] width 24 height 30
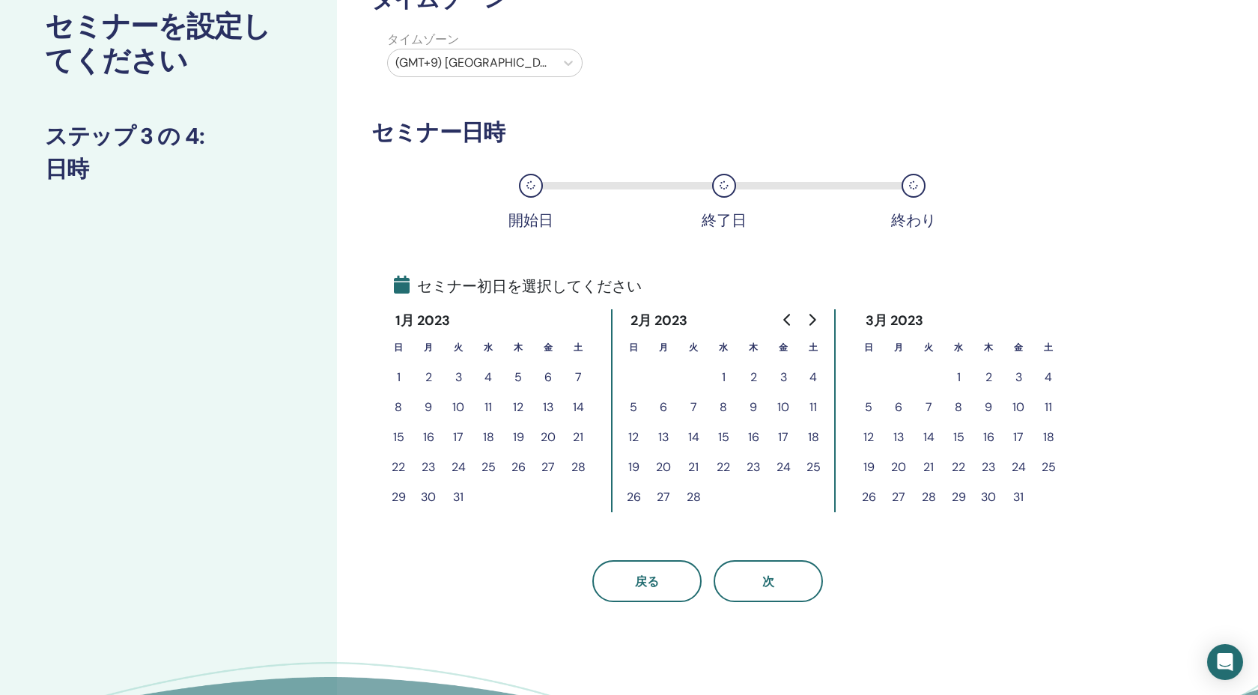
click at [782, 312] on button "Go to previous month" at bounding box center [788, 320] width 24 height 30
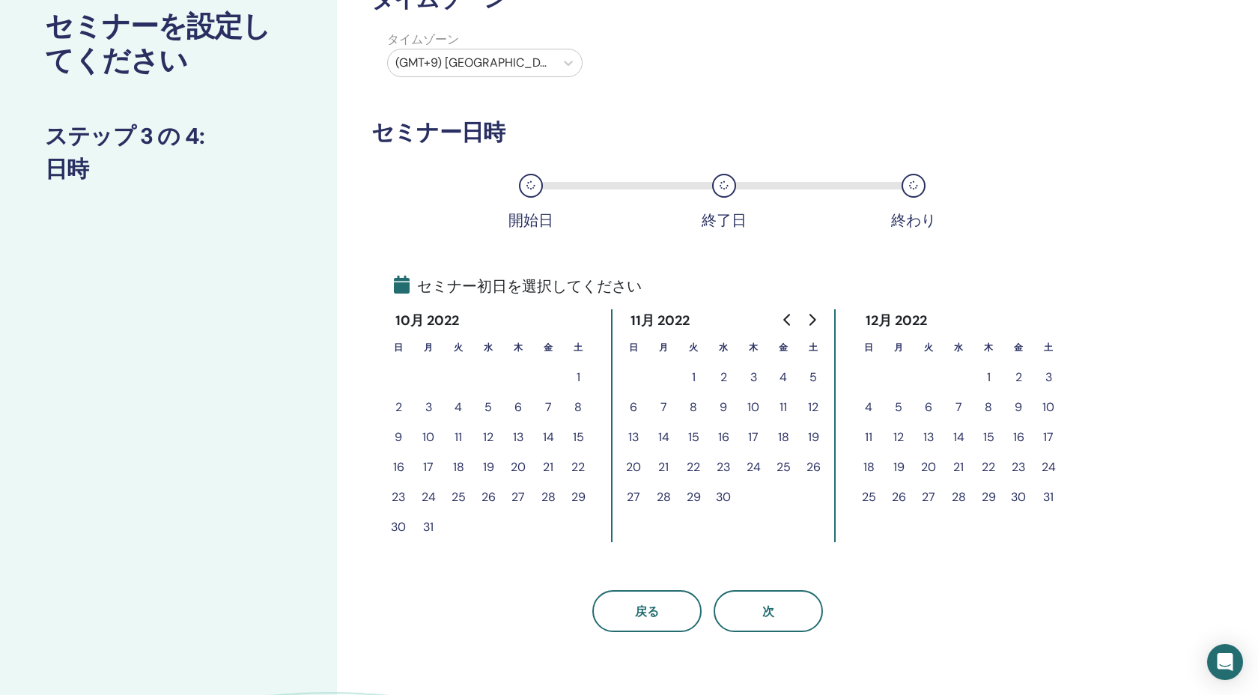
click at [782, 312] on button "Go to previous month" at bounding box center [788, 320] width 24 height 30
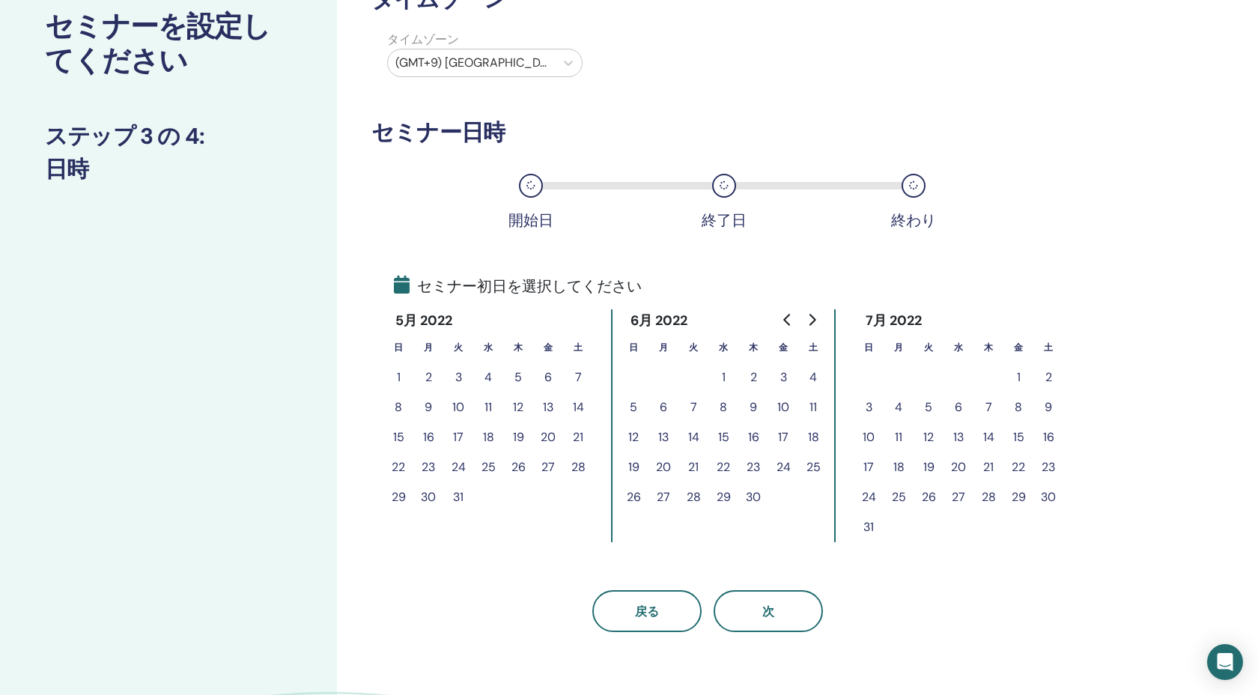
click at [782, 312] on button "Go to previous month" at bounding box center [788, 320] width 24 height 30
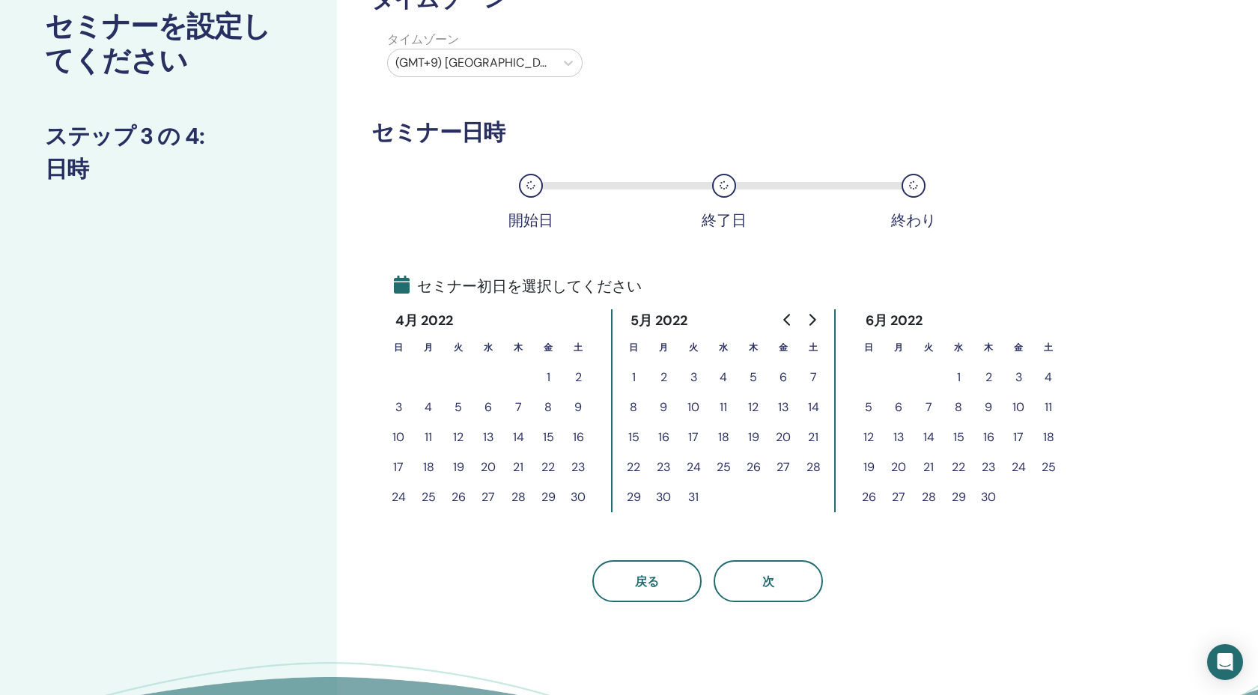
click at [782, 312] on button "Go to previous month" at bounding box center [788, 320] width 24 height 30
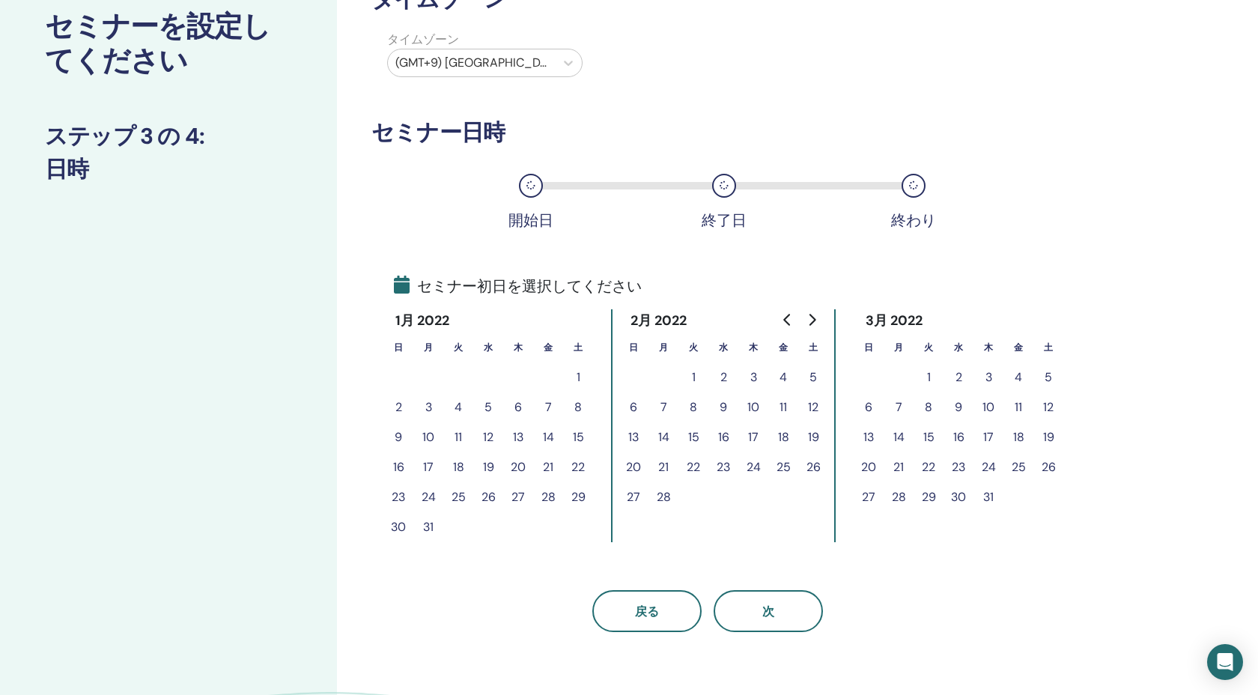
click at [782, 312] on button "Go to previous month" at bounding box center [788, 320] width 24 height 30
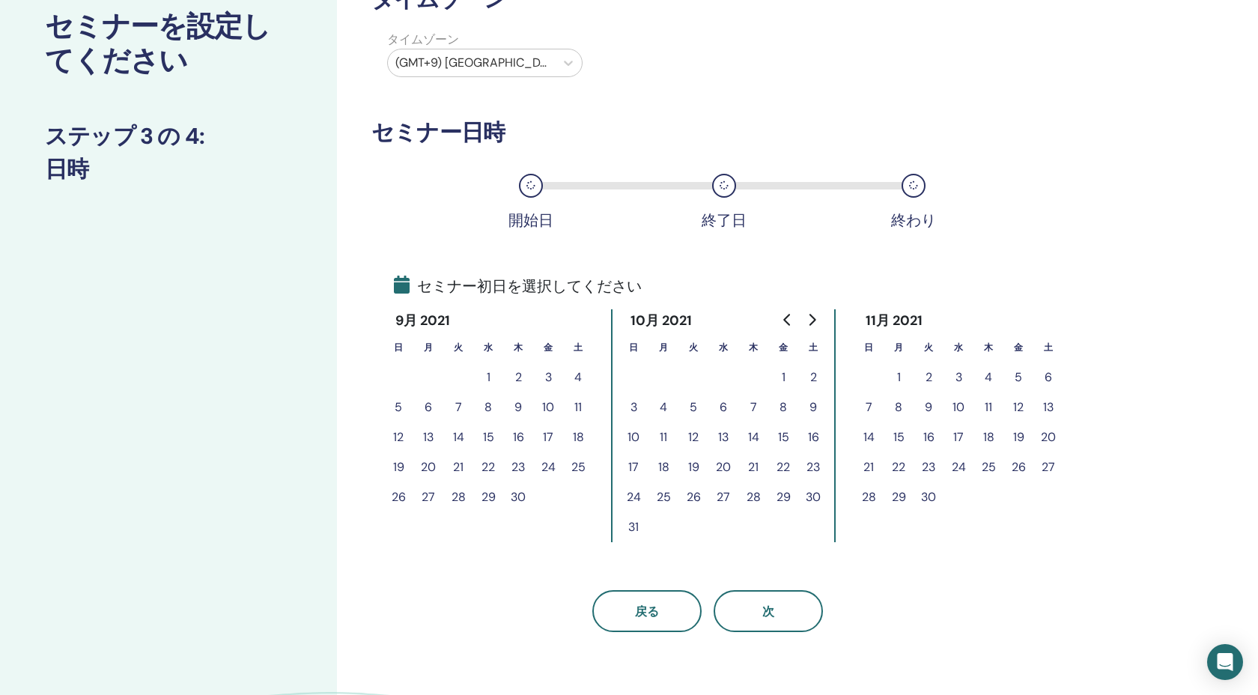
click at [782, 312] on button "Go to previous month" at bounding box center [788, 320] width 24 height 30
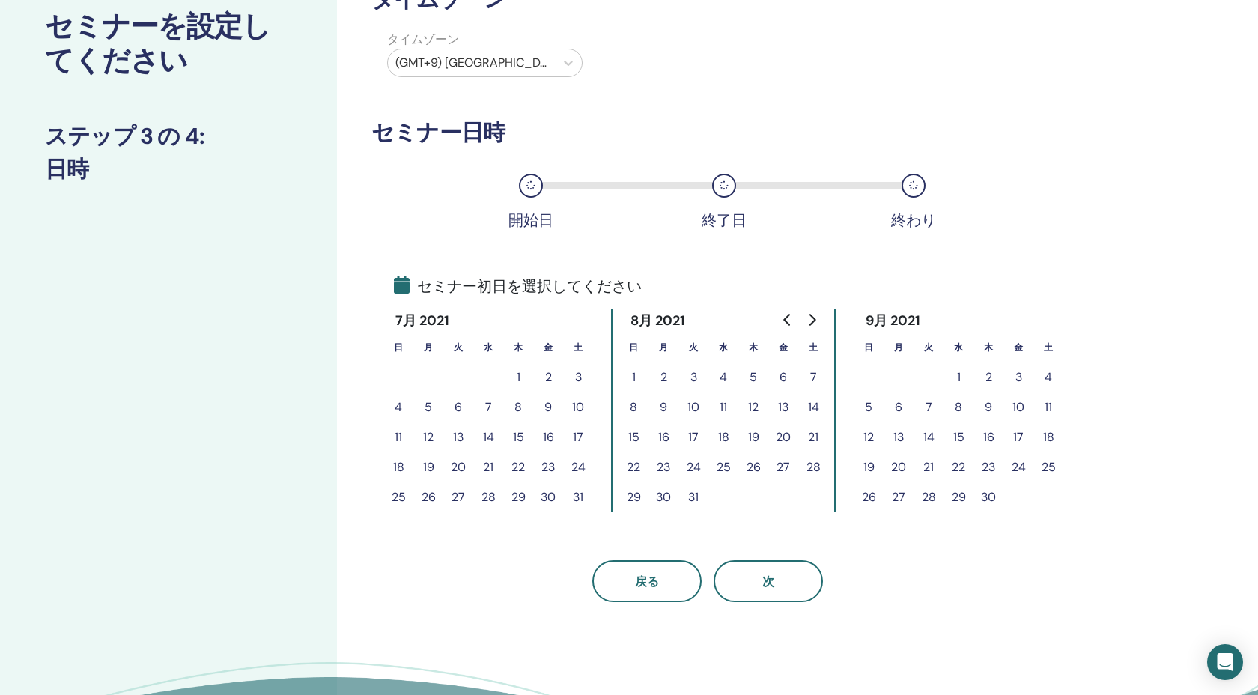
click at [782, 312] on button "Go to previous month" at bounding box center [788, 320] width 24 height 30
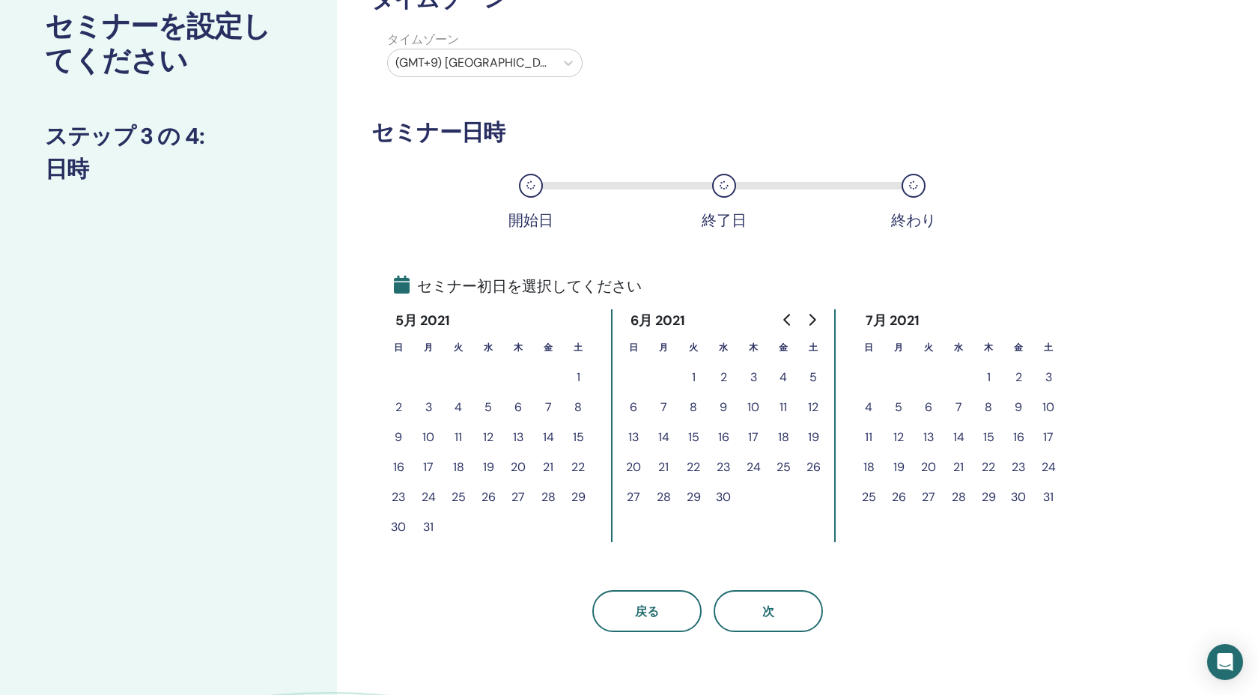
click at [782, 312] on button "Go to previous month" at bounding box center [788, 320] width 24 height 30
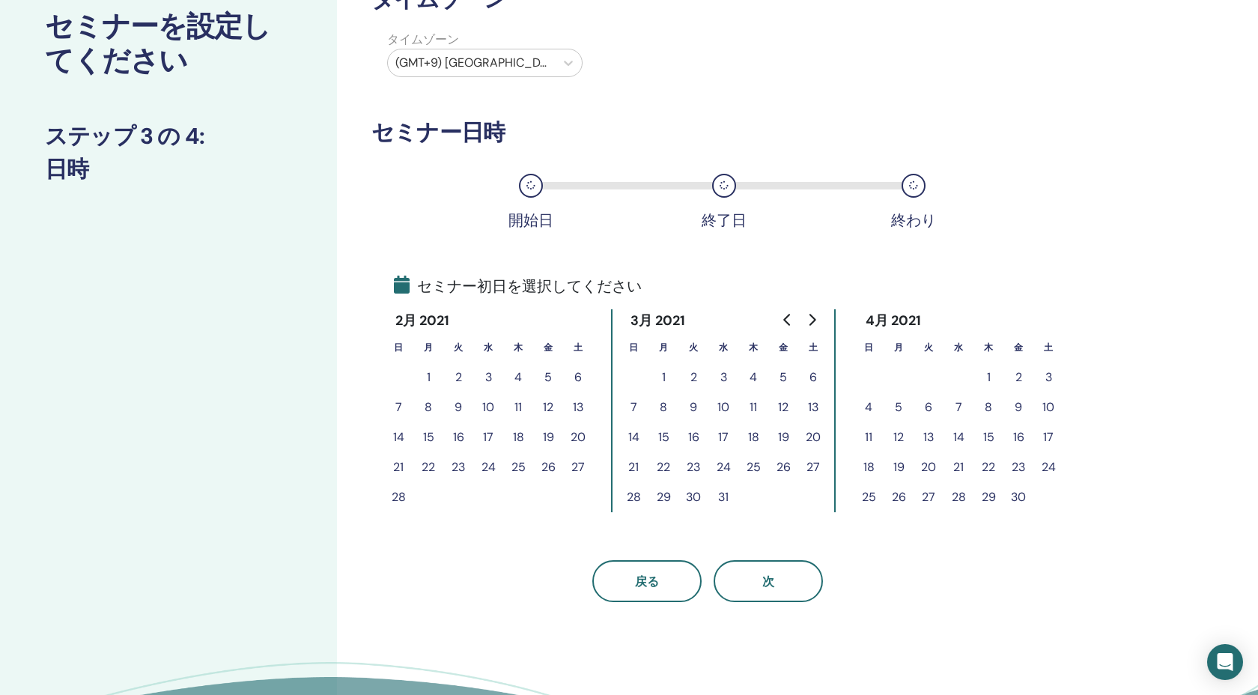
click at [486, 407] on button "10" at bounding box center [488, 407] width 30 height 30
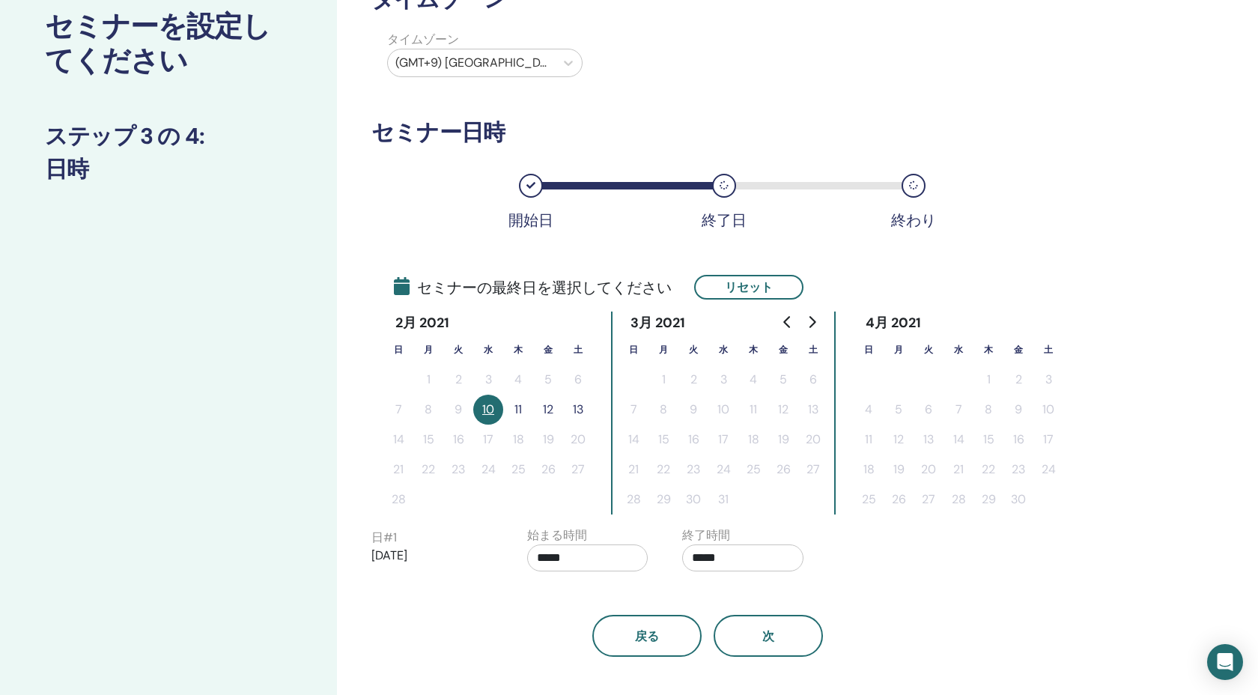
click at [510, 408] on button "11" at bounding box center [518, 410] width 30 height 30
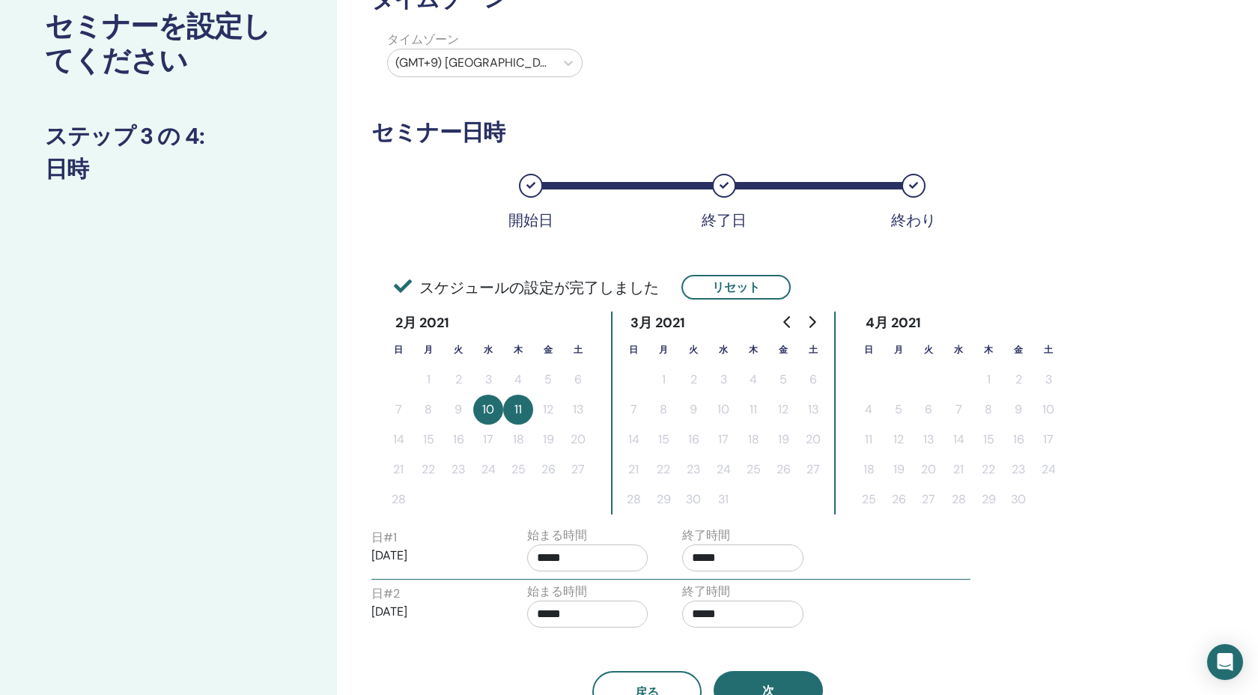
click at [742, 562] on input "*****" at bounding box center [742, 557] width 121 height 27
click at [608, 550] on input "*****" at bounding box center [587, 557] width 121 height 27
click at [590, 587] on span "▲" at bounding box center [604, 596] width 30 height 30
type input "*****"
click at [705, 565] on input "*****" at bounding box center [742, 557] width 121 height 27
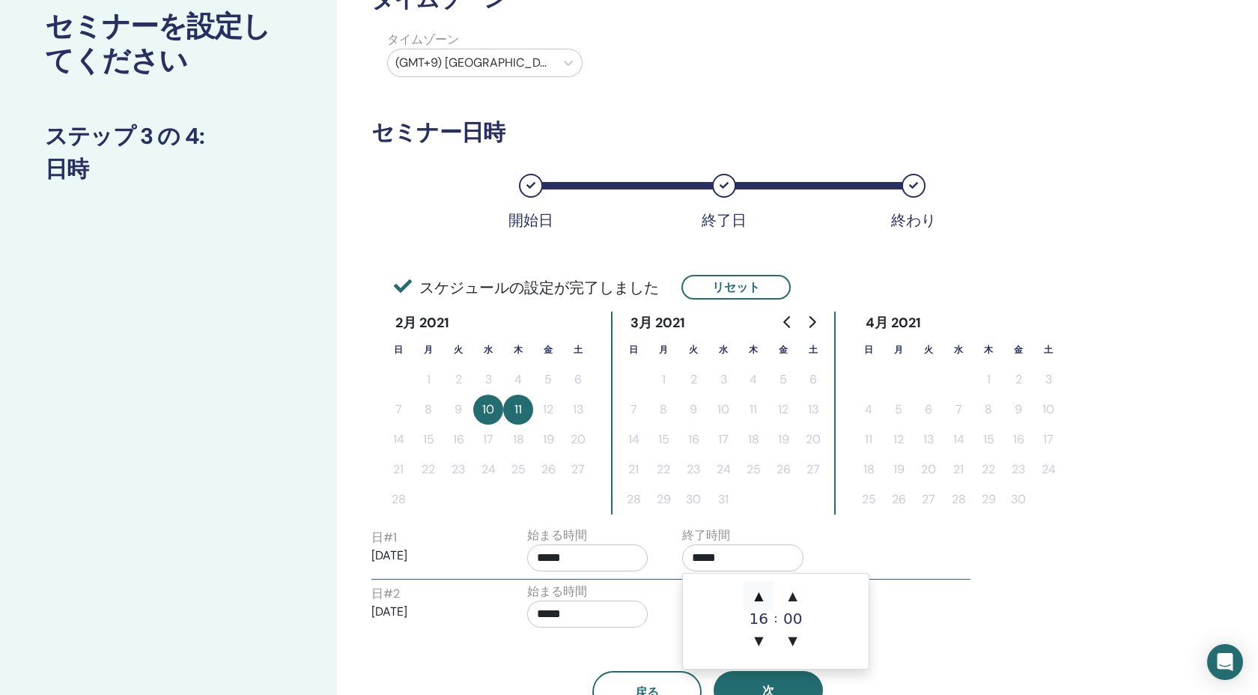
click at [759, 586] on span "▲" at bounding box center [759, 596] width 30 height 30
type input "*****"
click at [574, 613] on input "*****" at bounding box center [587, 614] width 121 height 27
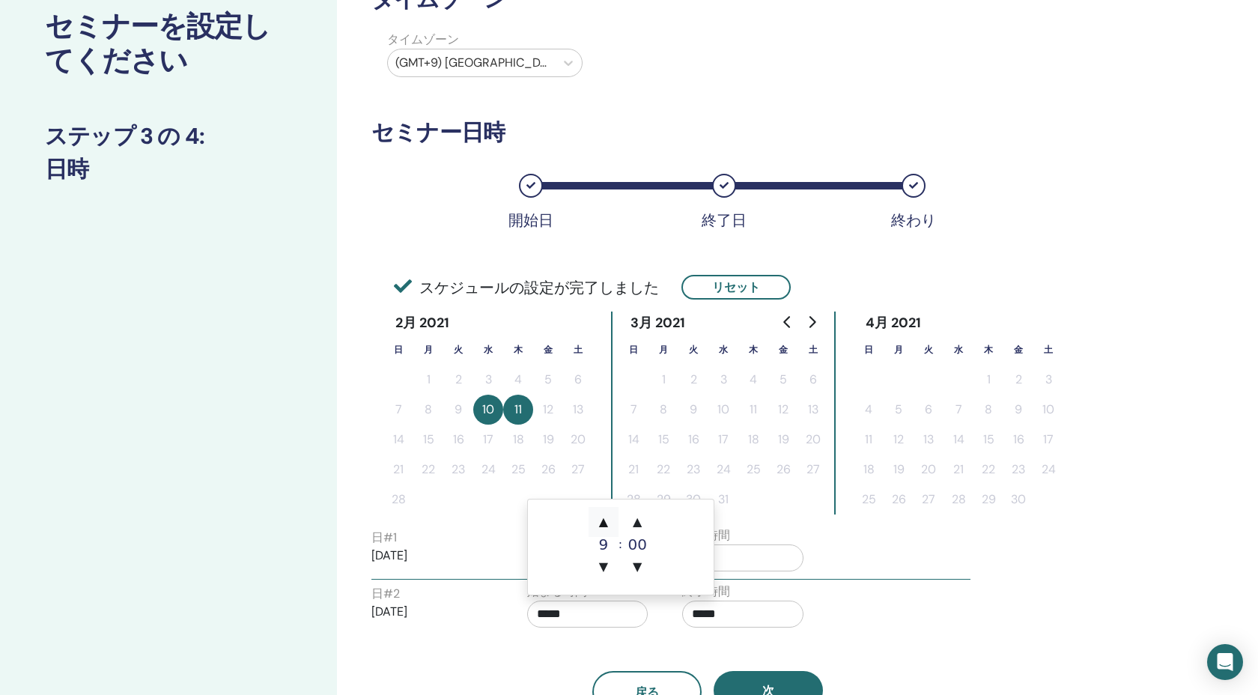
click at [600, 522] on span "▲" at bounding box center [604, 522] width 30 height 30
type input "*****"
click at [735, 611] on input "*****" at bounding box center [742, 614] width 121 height 27
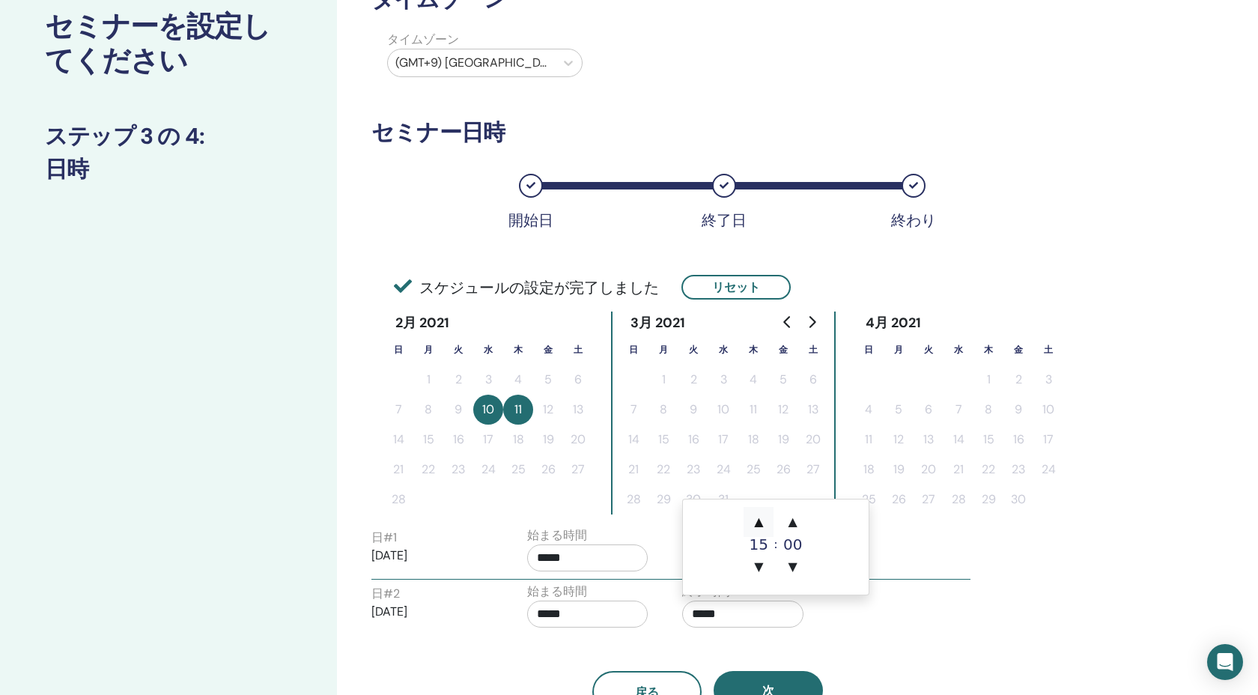
click at [759, 511] on span "▲" at bounding box center [759, 522] width 30 height 30
type input "*****"
click at [803, 655] on div "戻る 次" at bounding box center [707, 674] width 695 height 78
click at [774, 694] on span "次" at bounding box center [768, 691] width 12 height 16
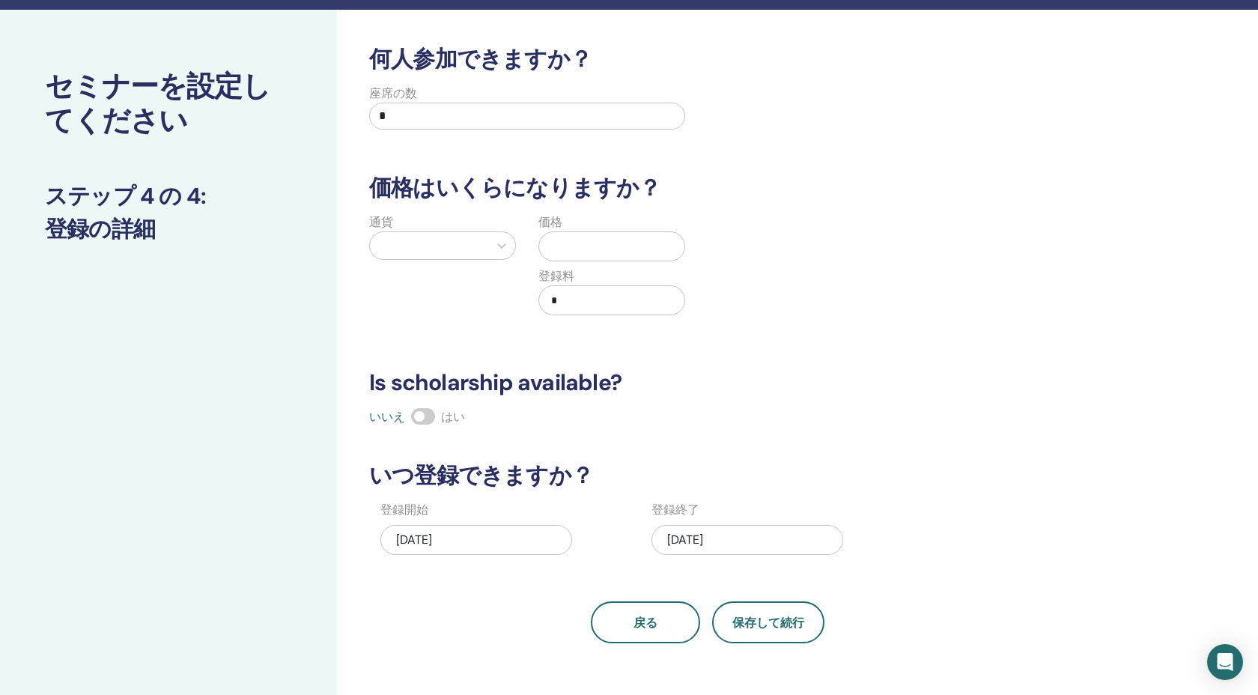
scroll to position [0, 0]
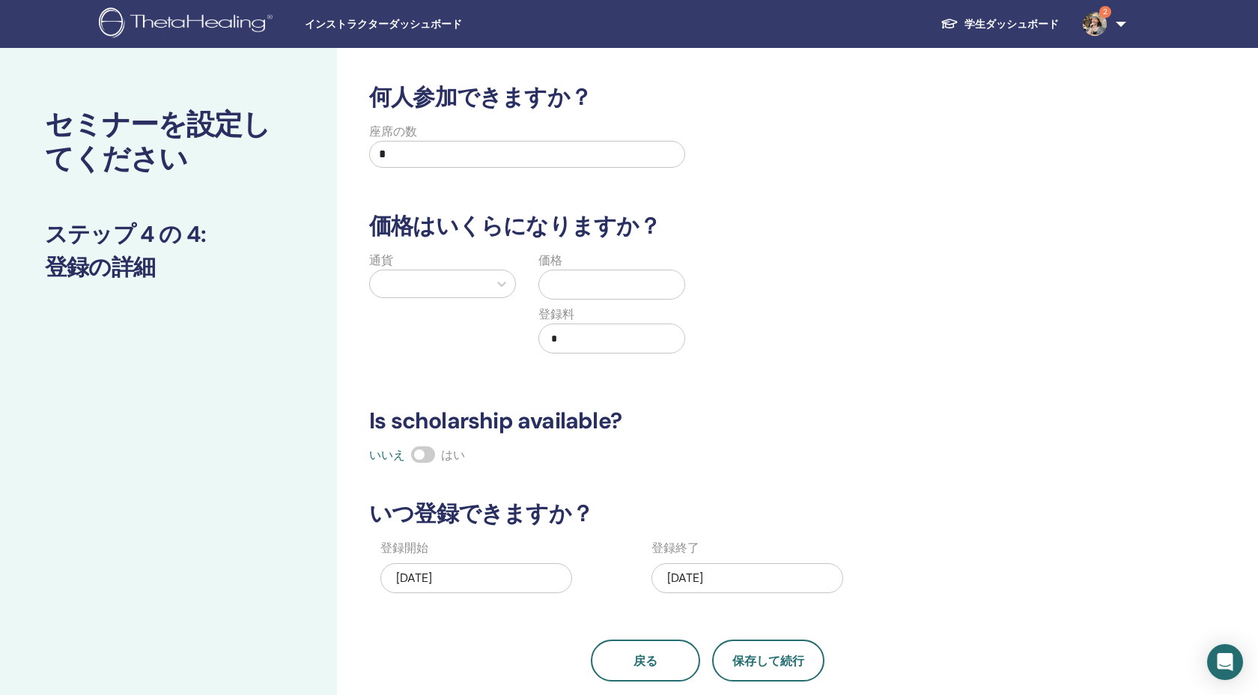
click at [443, 164] on input "*" at bounding box center [527, 154] width 316 height 27
type input "**"
click at [430, 297] on div at bounding box center [429, 283] width 118 height 27
type input "***"
click at [458, 330] on div "Yen (¥)" at bounding box center [442, 322] width 147 height 30
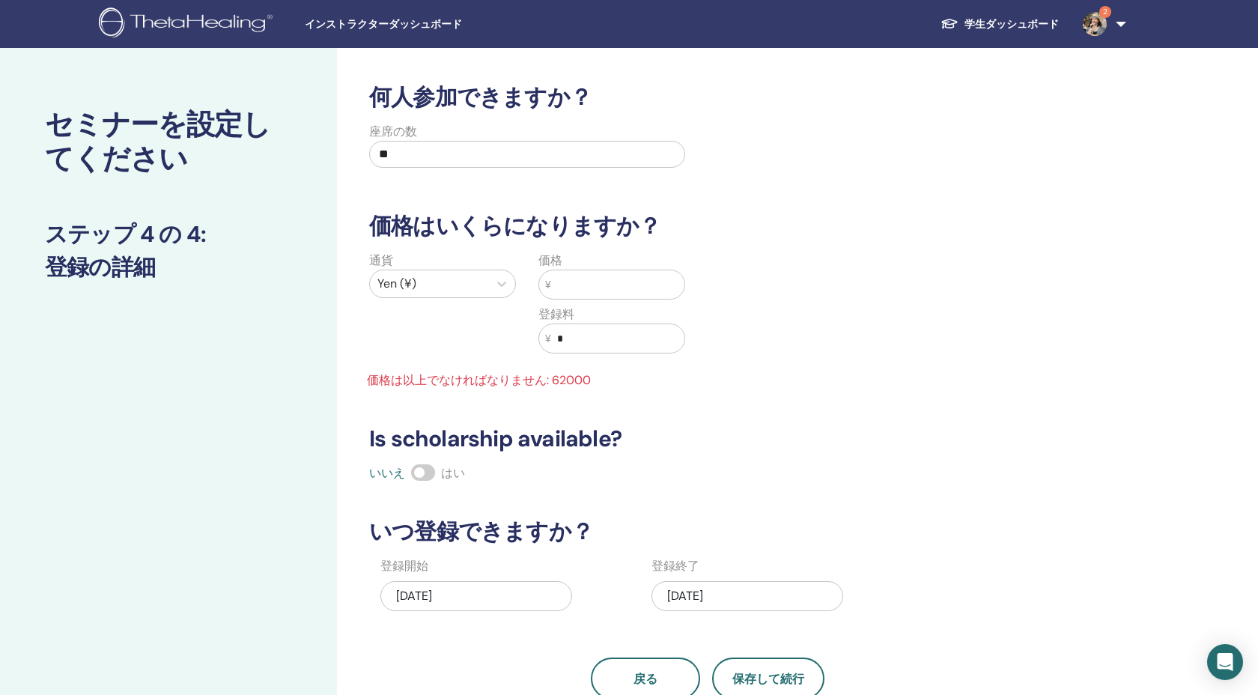
click at [631, 286] on input "text" at bounding box center [617, 284] width 133 height 28
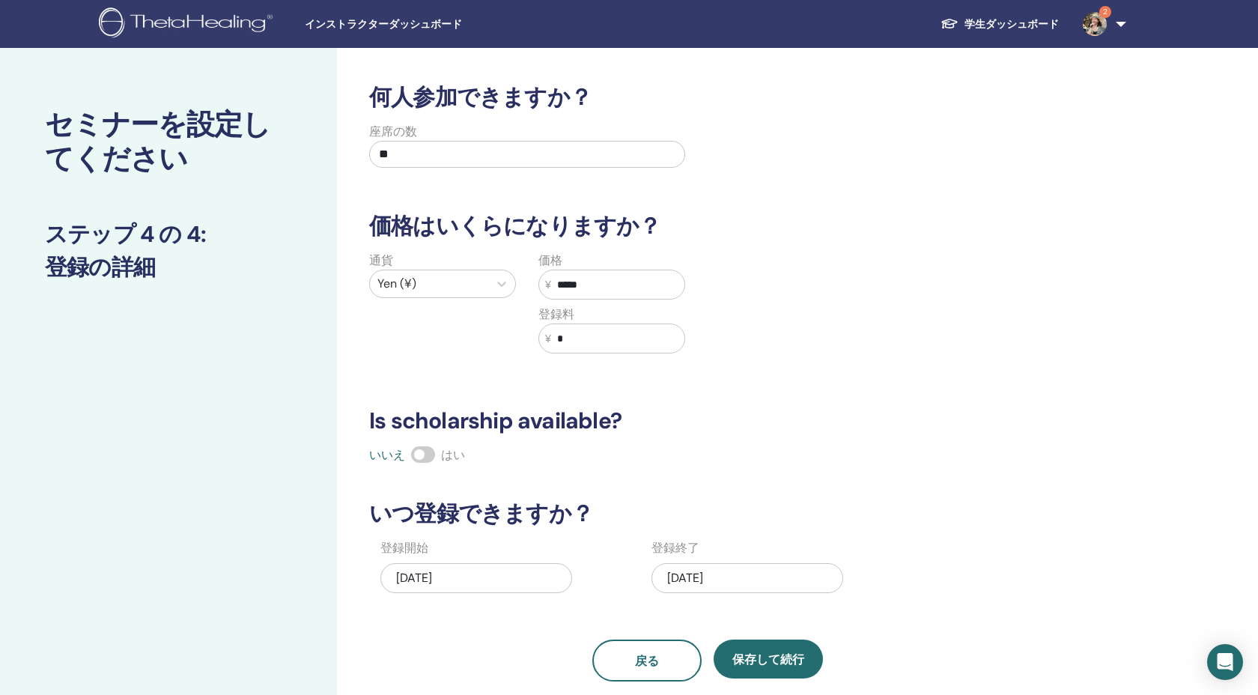
scroll to position [194, 0]
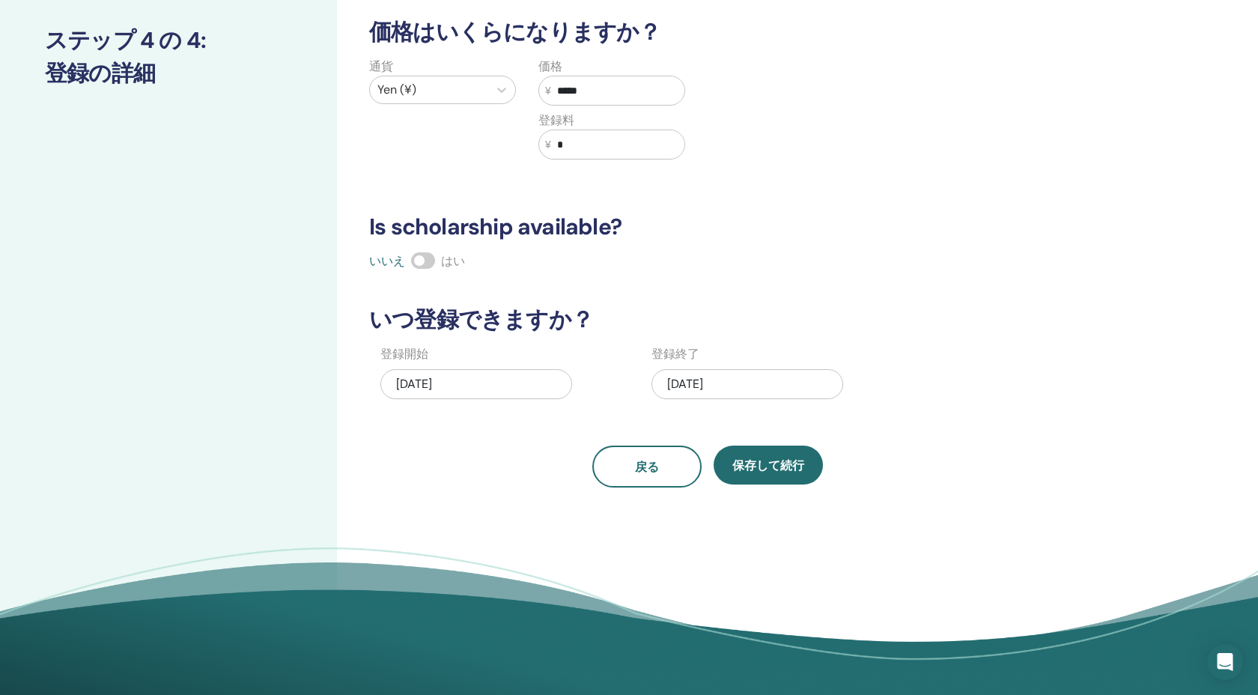
type input "*****"
click at [478, 386] on div "10/15/2025" at bounding box center [476, 384] width 192 height 30
click at [762, 464] on span "保存して続行" at bounding box center [768, 466] width 72 height 16
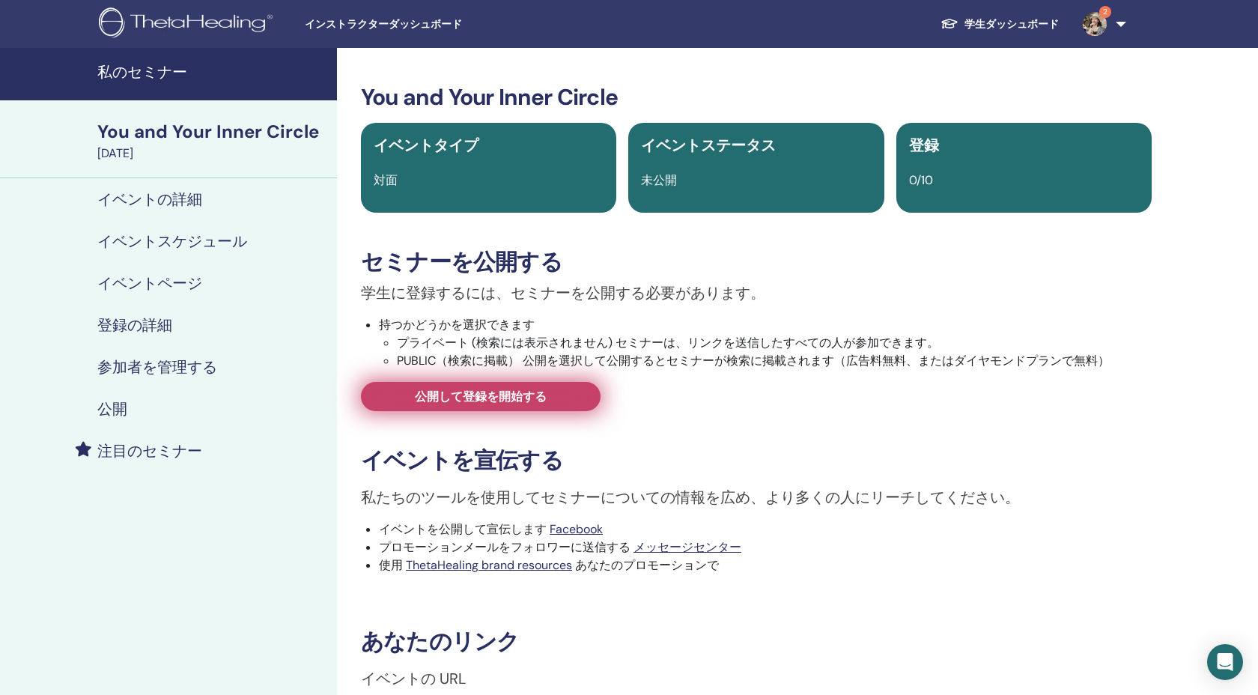
click at [531, 402] on span "公開して登録を開始する" at bounding box center [481, 397] width 132 height 16
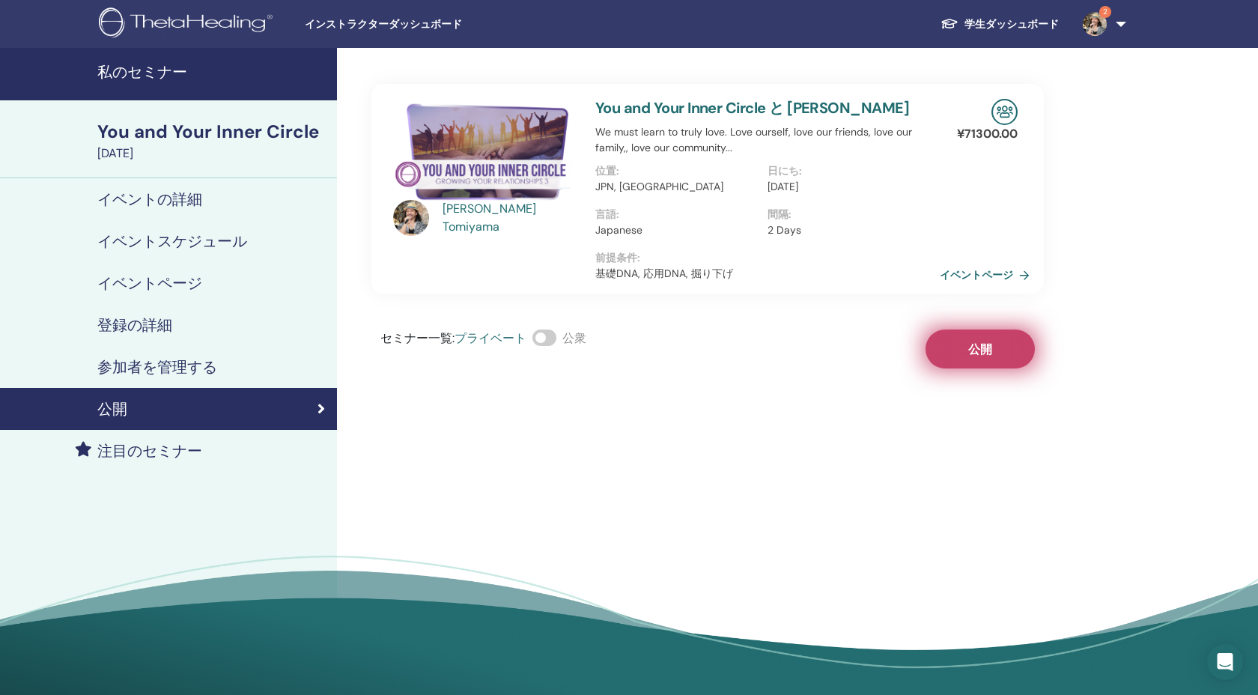
click at [956, 354] on button "公開" at bounding box center [980, 349] width 109 height 39
click at [155, 121] on div "You and Your Inner Circle" at bounding box center [212, 131] width 231 height 25
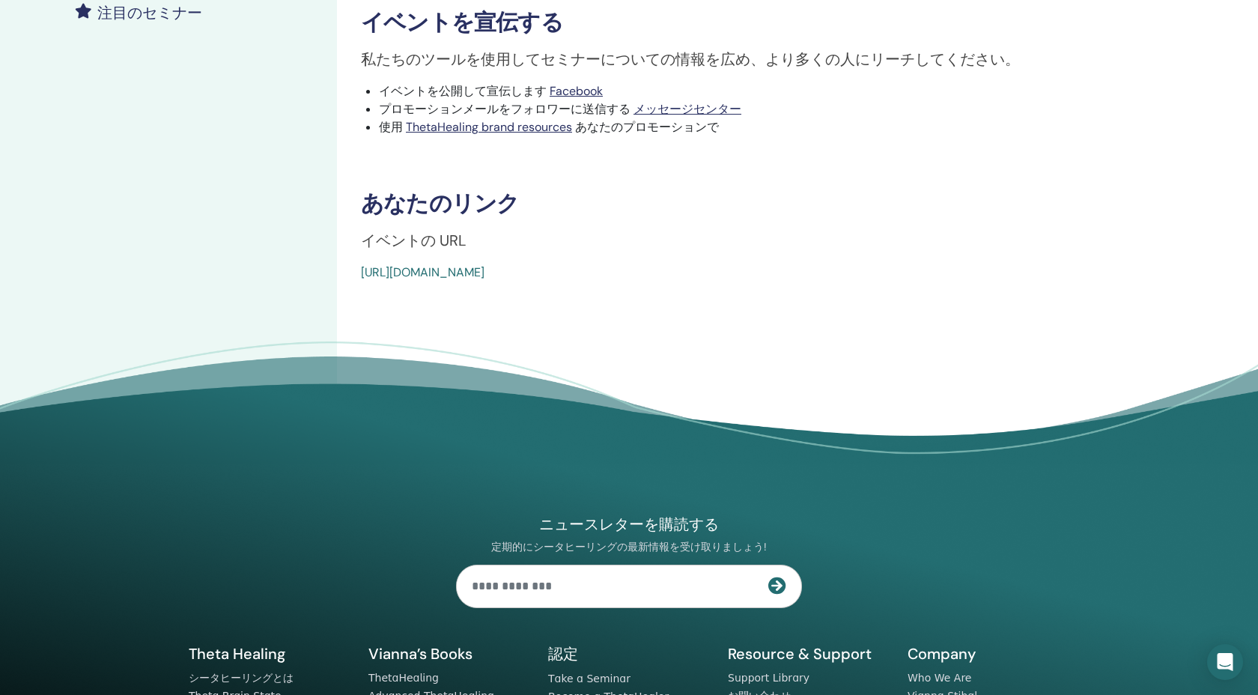
scroll to position [571, 0]
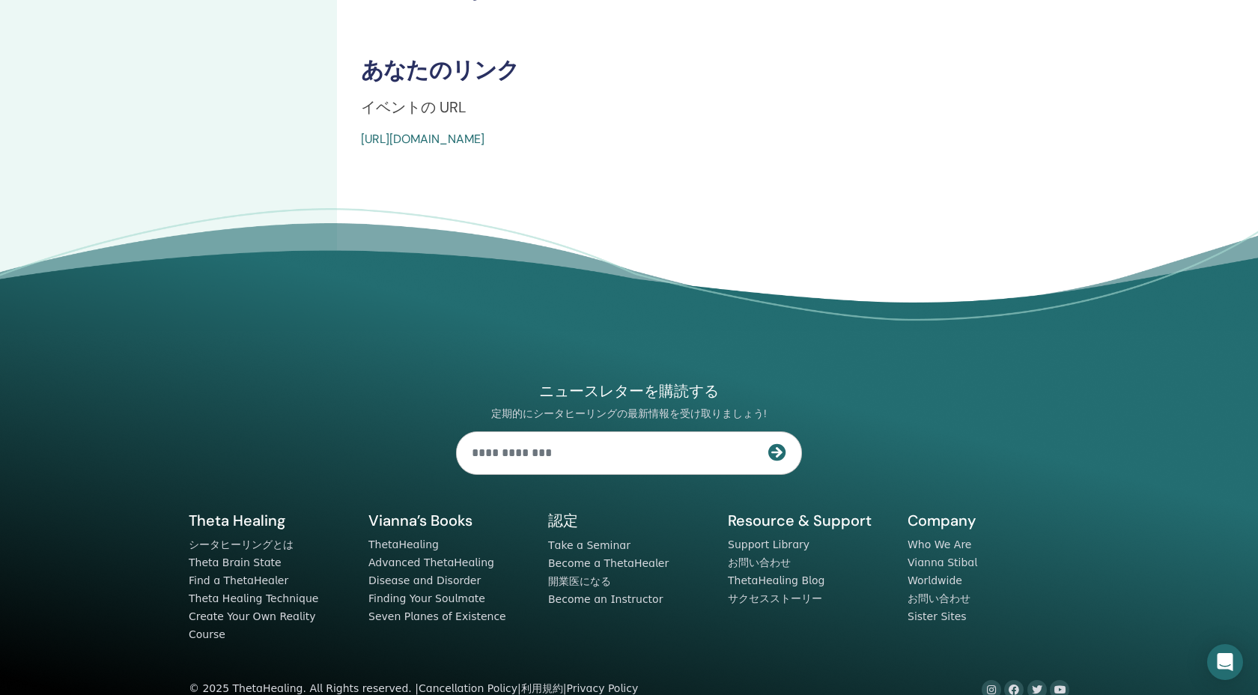
drag, startPoint x: 702, startPoint y: 133, endPoint x: 361, endPoint y: 130, distance: 341.5
click at [361, 130] on div "[URL][DOMAIN_NAME]" at bounding box center [690, 139] width 659 height 18
copy link "[URL][DOMAIN_NAME]"
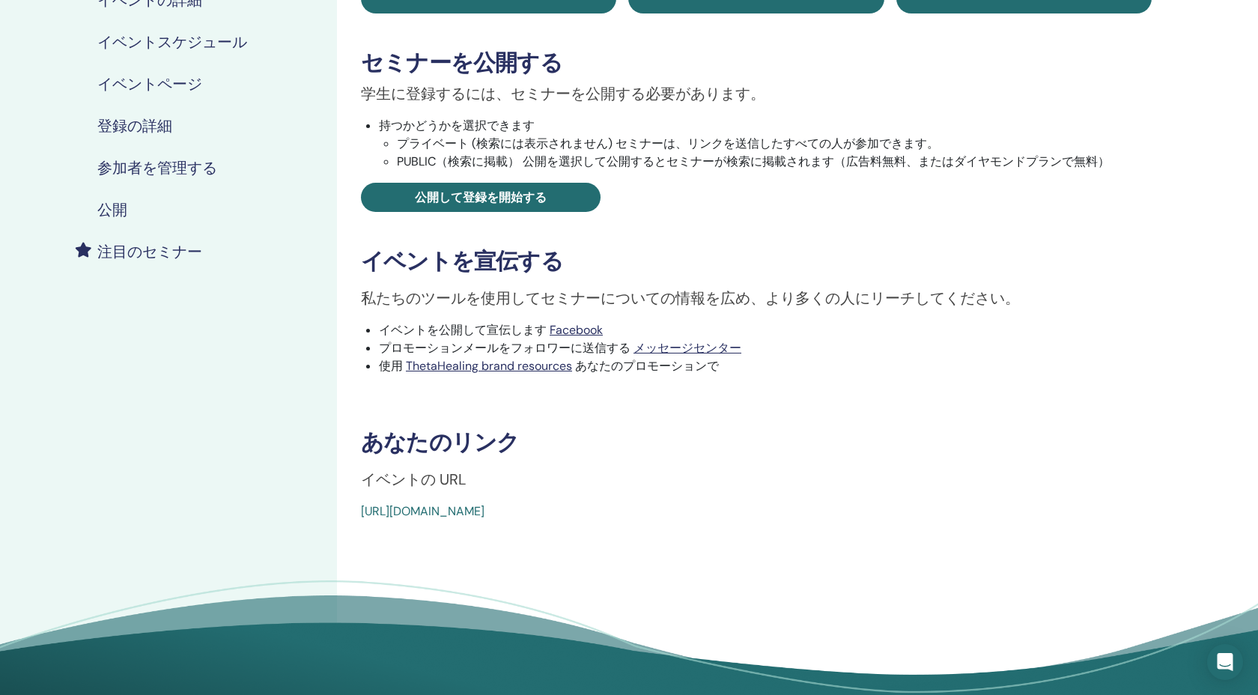
scroll to position [0, 0]
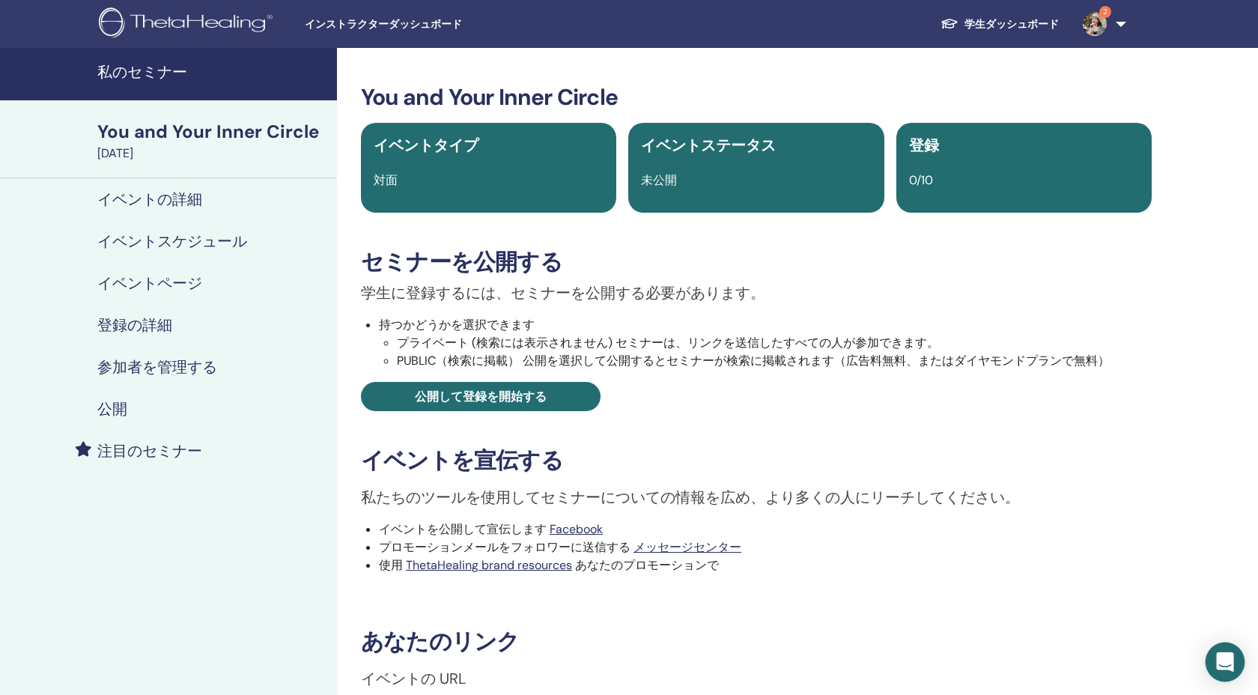
click at [1215, 662] on div "Open Intercom Messenger" at bounding box center [1226, 663] width 40 height 40
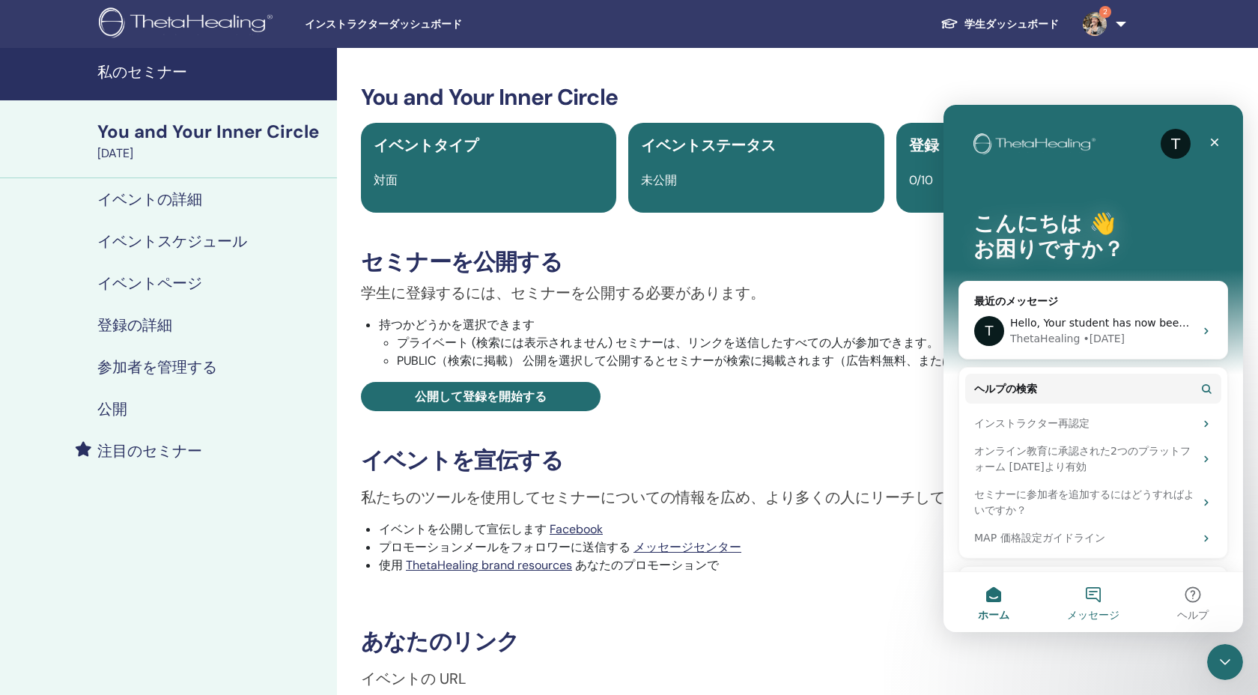
click at [1100, 596] on button "メッセージ" at bounding box center [1093, 602] width 100 height 60
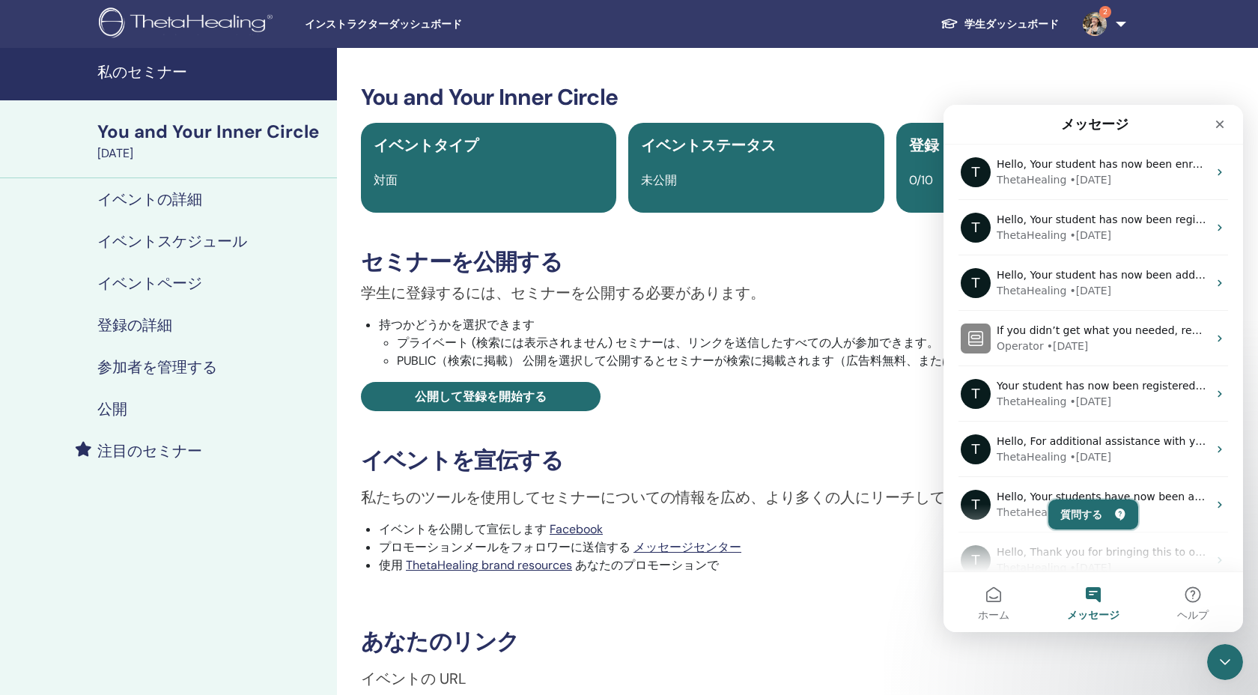
click at [1090, 505] on button "質問する" at bounding box center [1093, 515] width 90 height 30
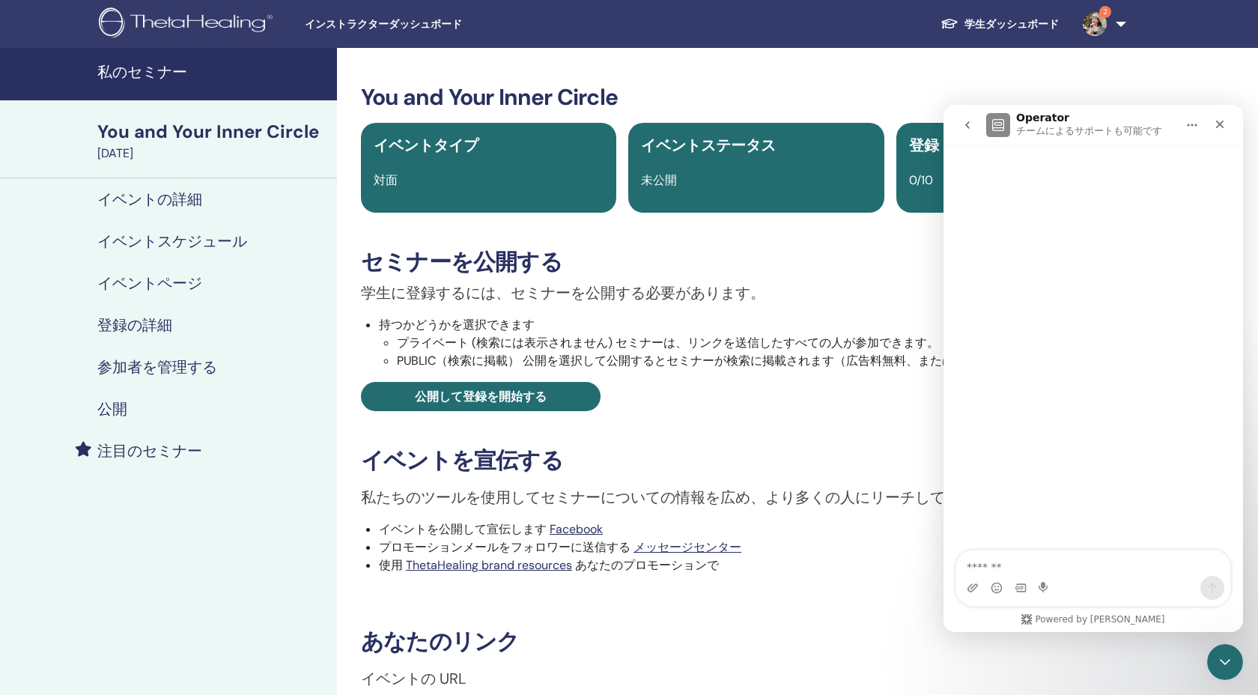
click at [968, 121] on icon "go back" at bounding box center [968, 125] width 12 height 12
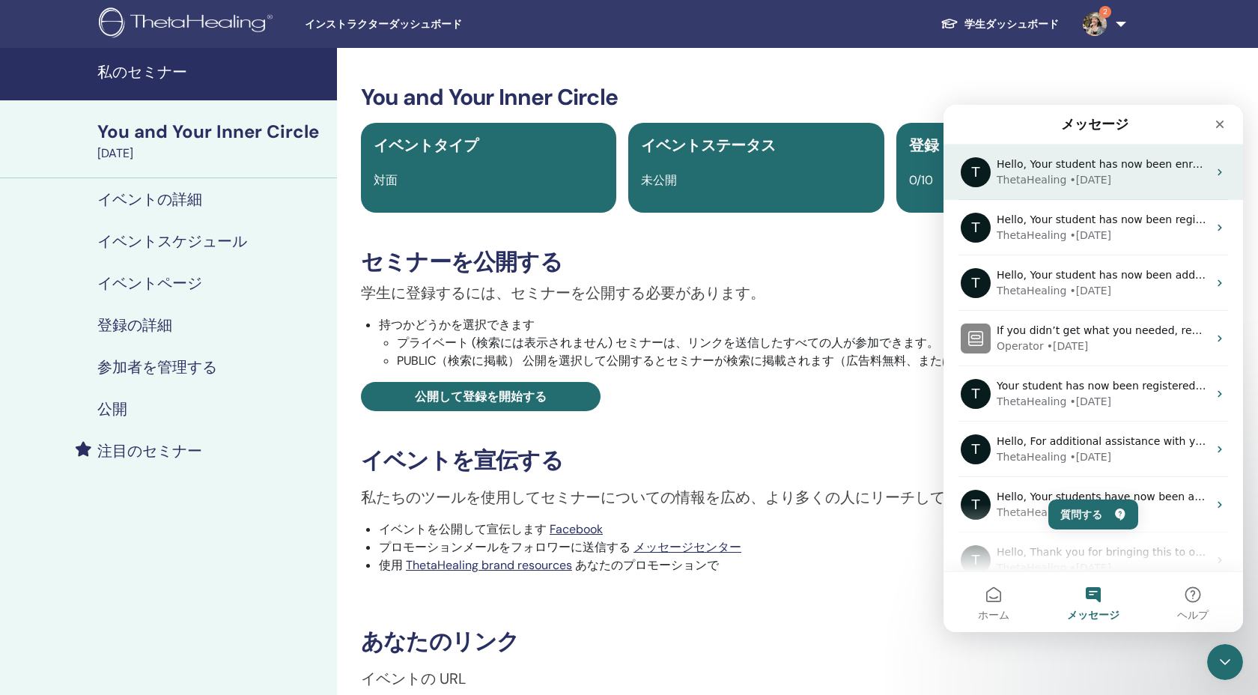
click at [1029, 159] on span "Hello, Your student has now been enrolled. Please certify their attendance." at bounding box center [1193, 164] width 392 height 12
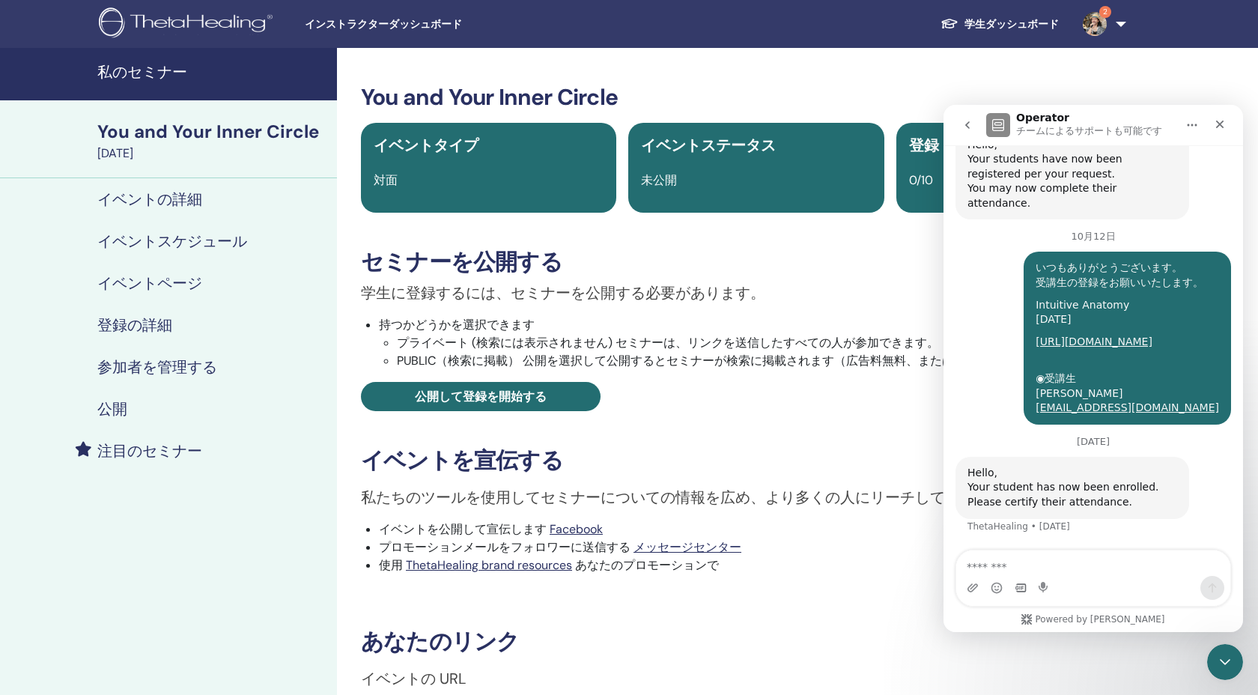
scroll to position [652, 0]
click at [1006, 557] on textarea "メッセージ..." at bounding box center [1093, 562] width 274 height 25
type textarea "**********"
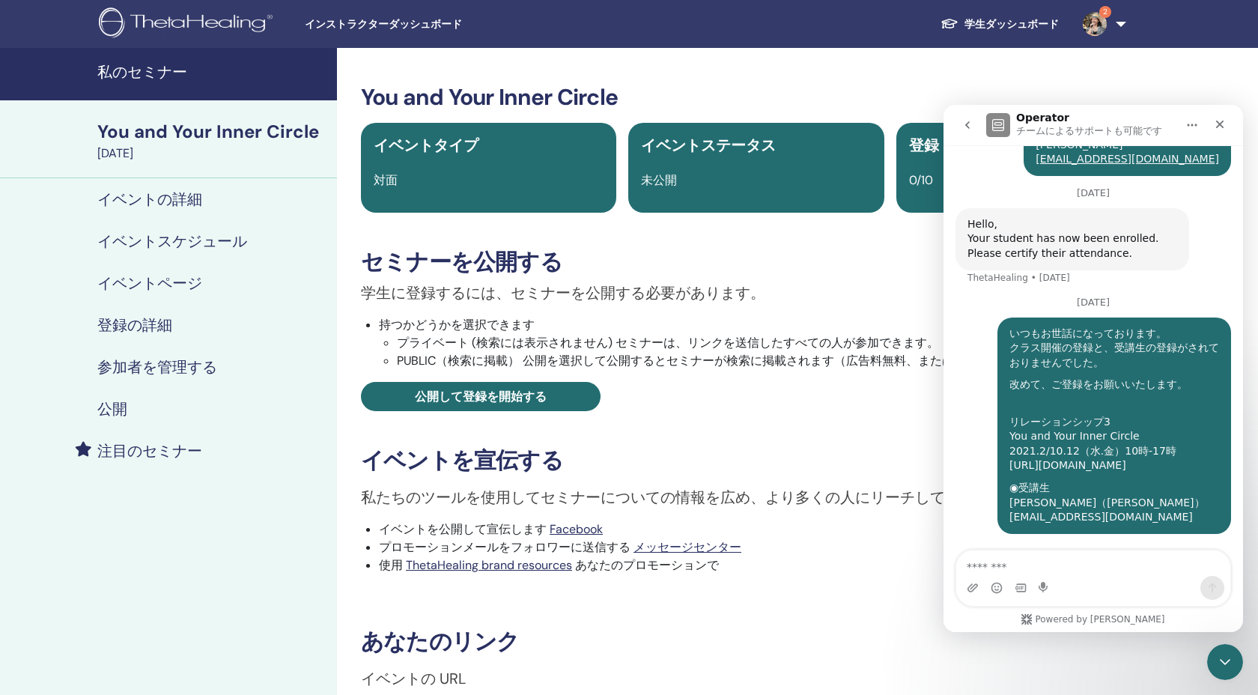
scroll to position [916, 0]
